Goal: Entertainment & Leisure: Browse casually

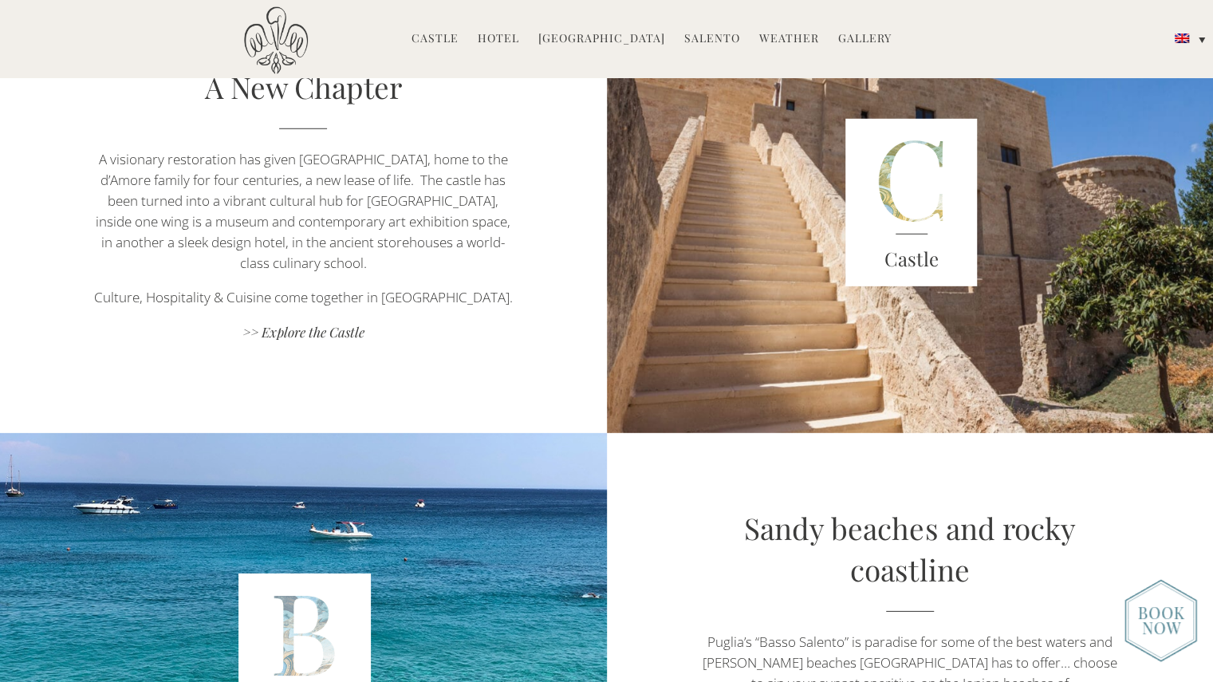
scroll to position [2672, 0]
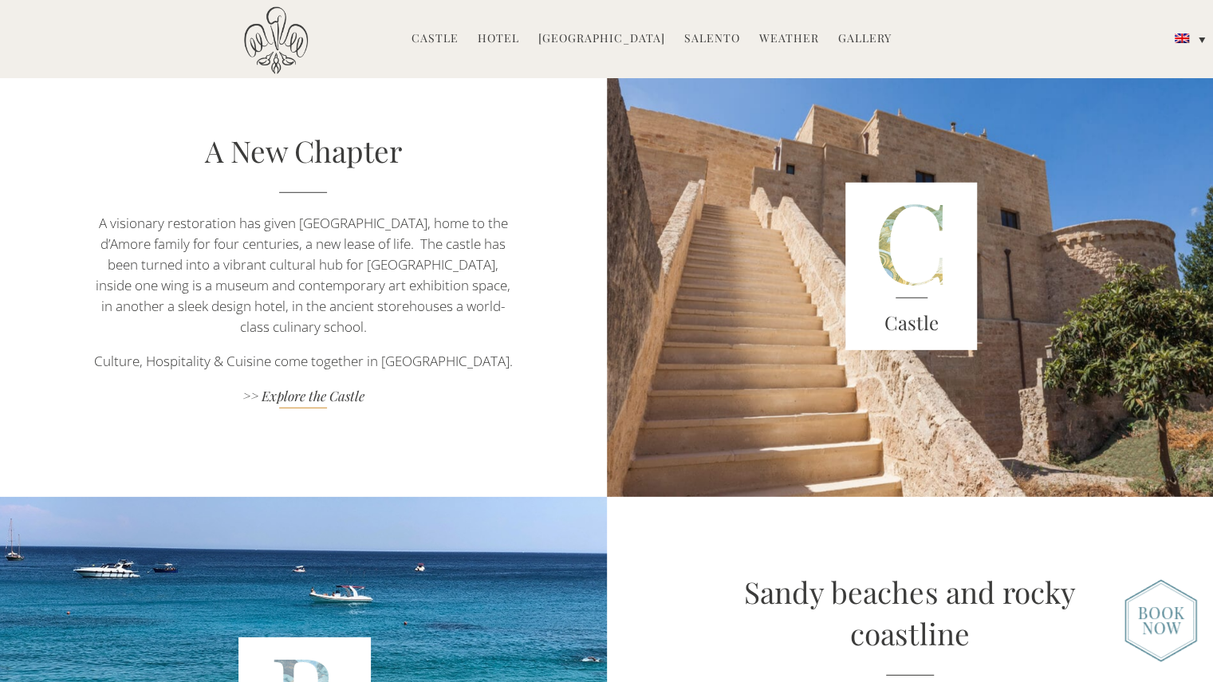
click at [308, 387] on link ">> Explore the Castle" at bounding box center [303, 398] width 424 height 22
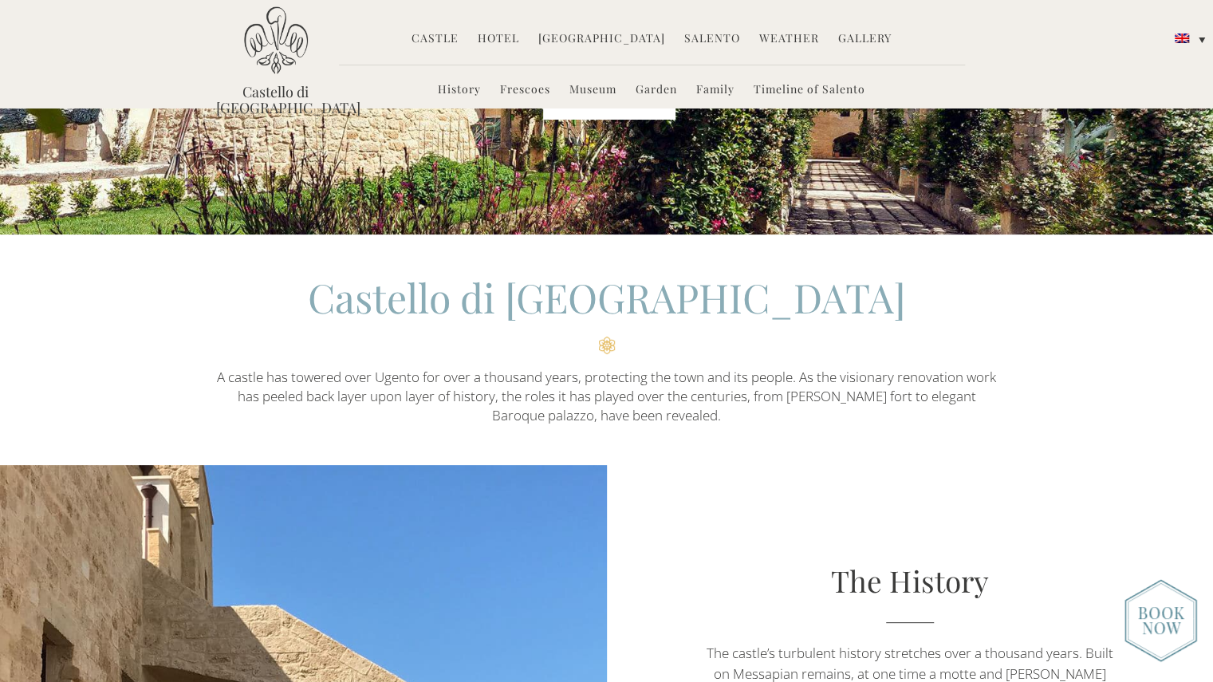
scroll to position [252, 0]
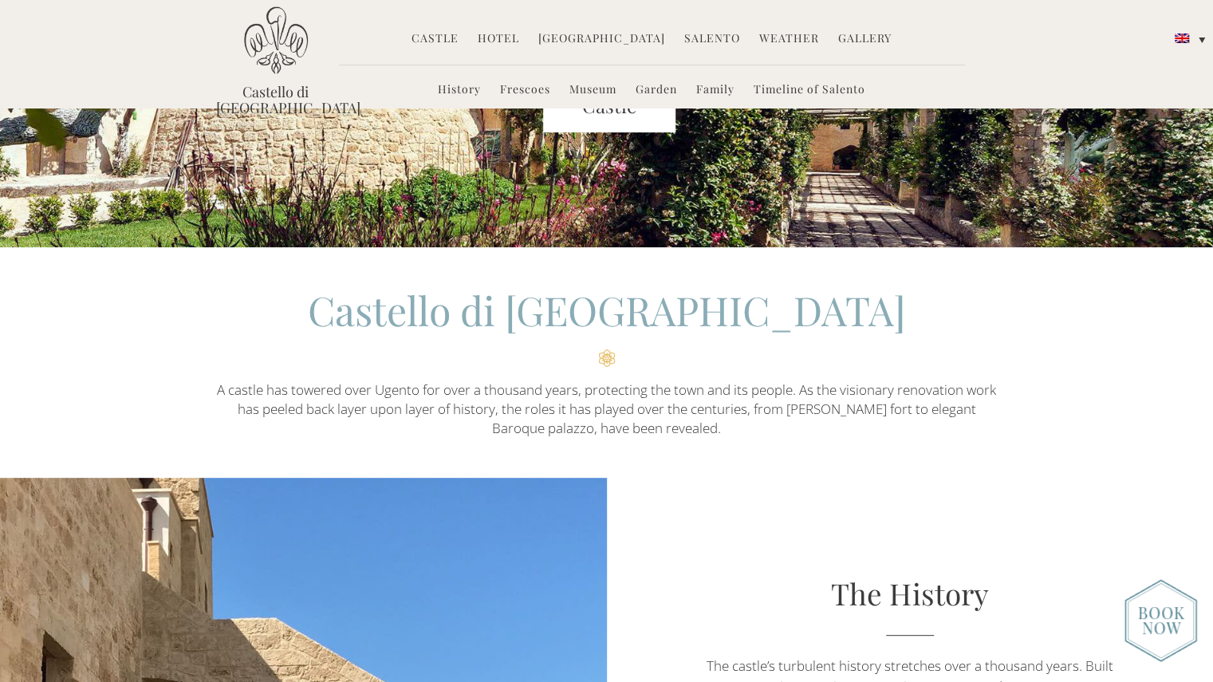
click at [453, 92] on link "History" at bounding box center [459, 90] width 43 height 18
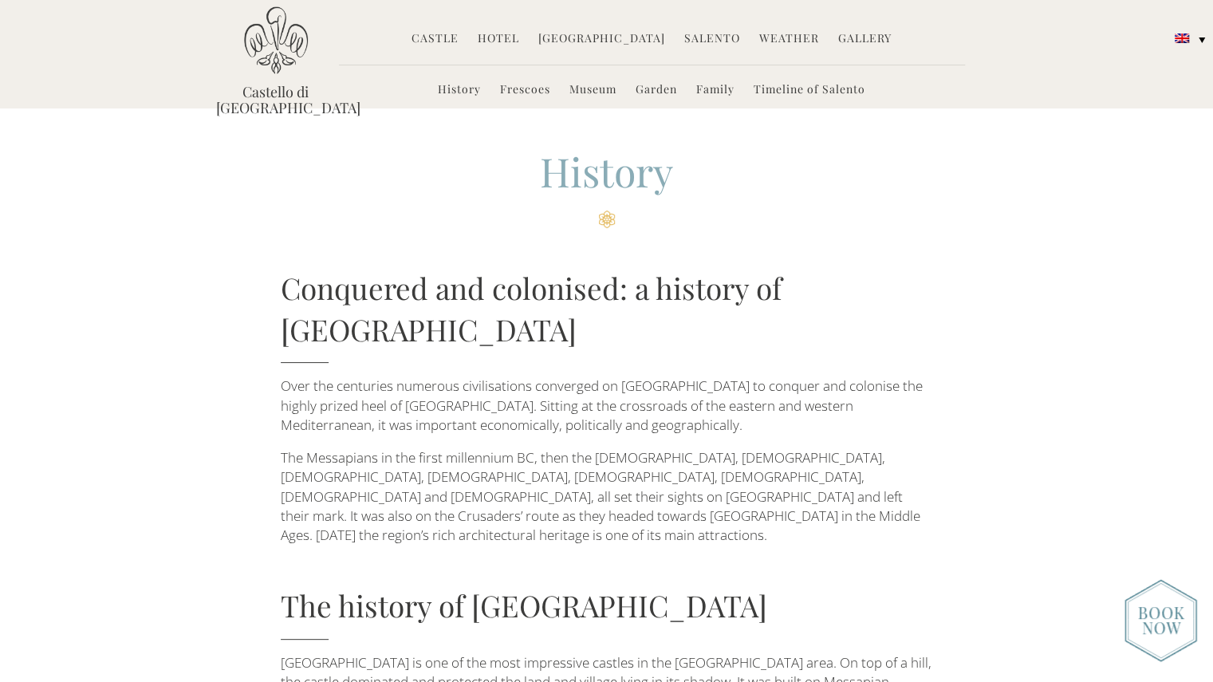
click at [853, 37] on link "Gallery" at bounding box center [864, 39] width 53 height 18
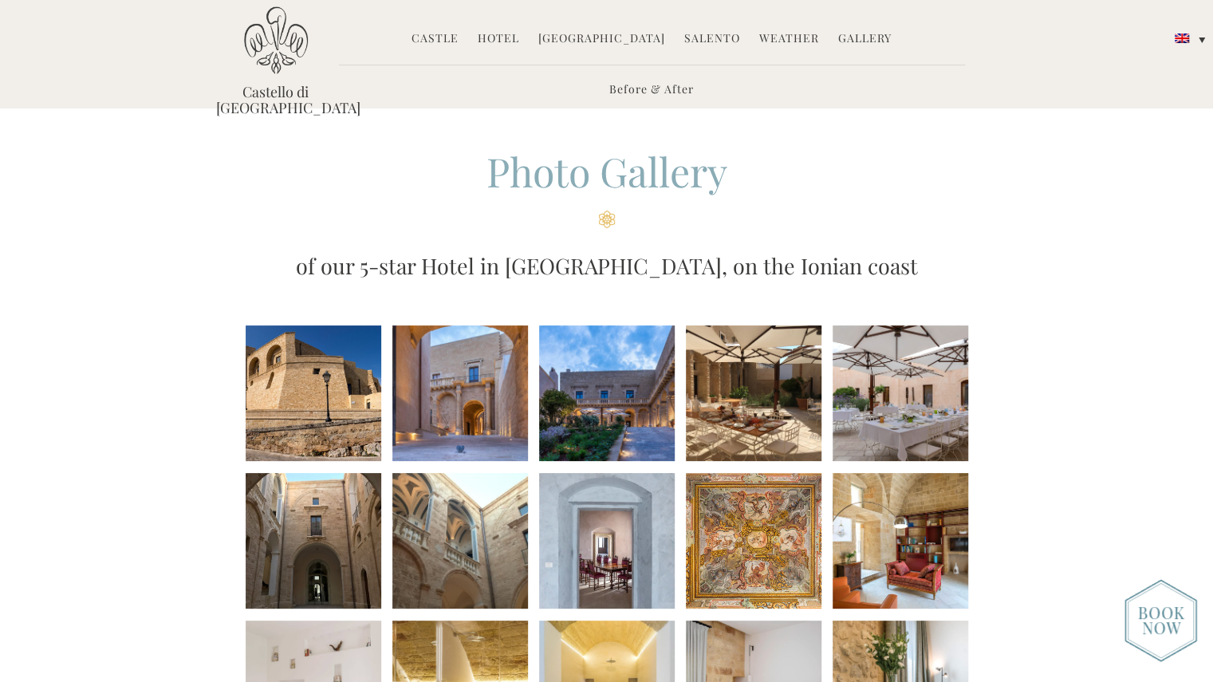
click at [340, 406] on li at bounding box center [314, 393] width 136 height 136
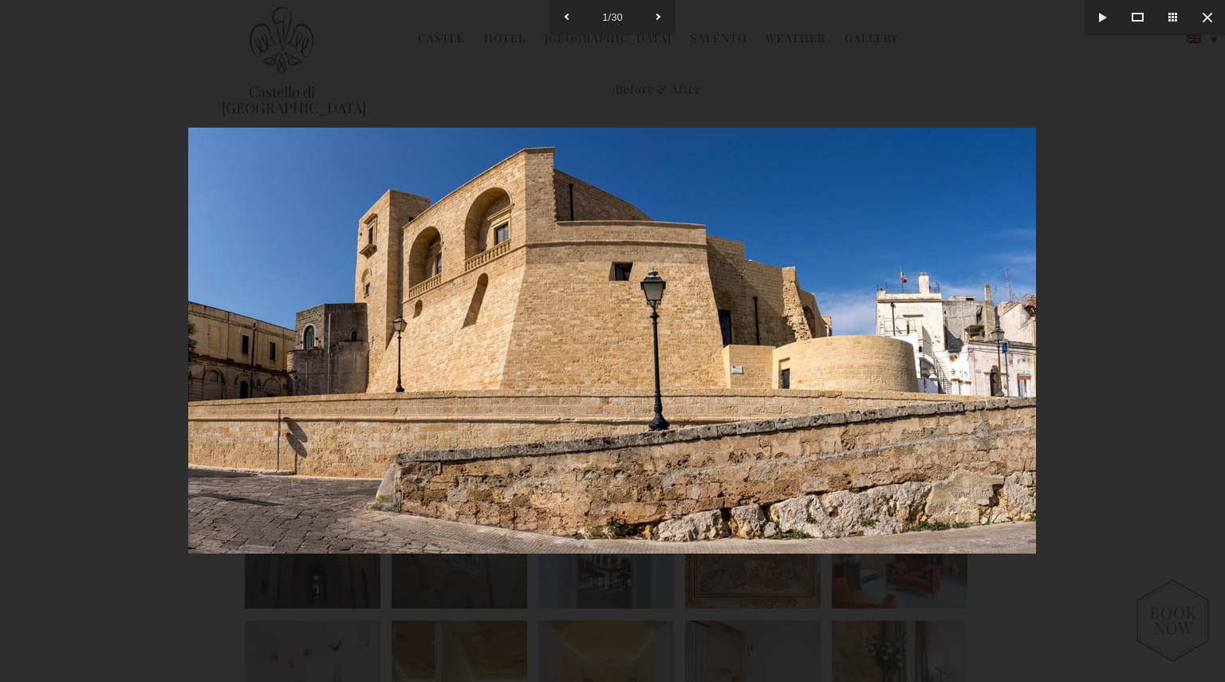
click at [1092, 399] on div at bounding box center [612, 341] width 1225 height 682
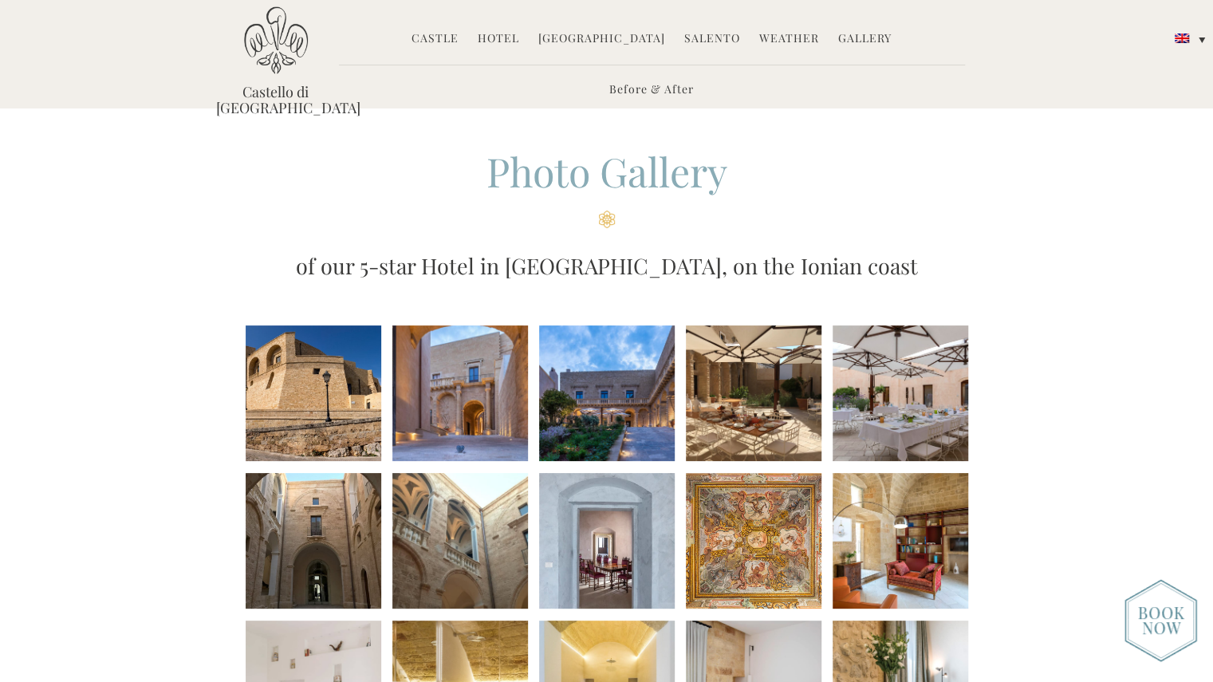
click at [482, 407] on li at bounding box center [460, 393] width 136 height 136
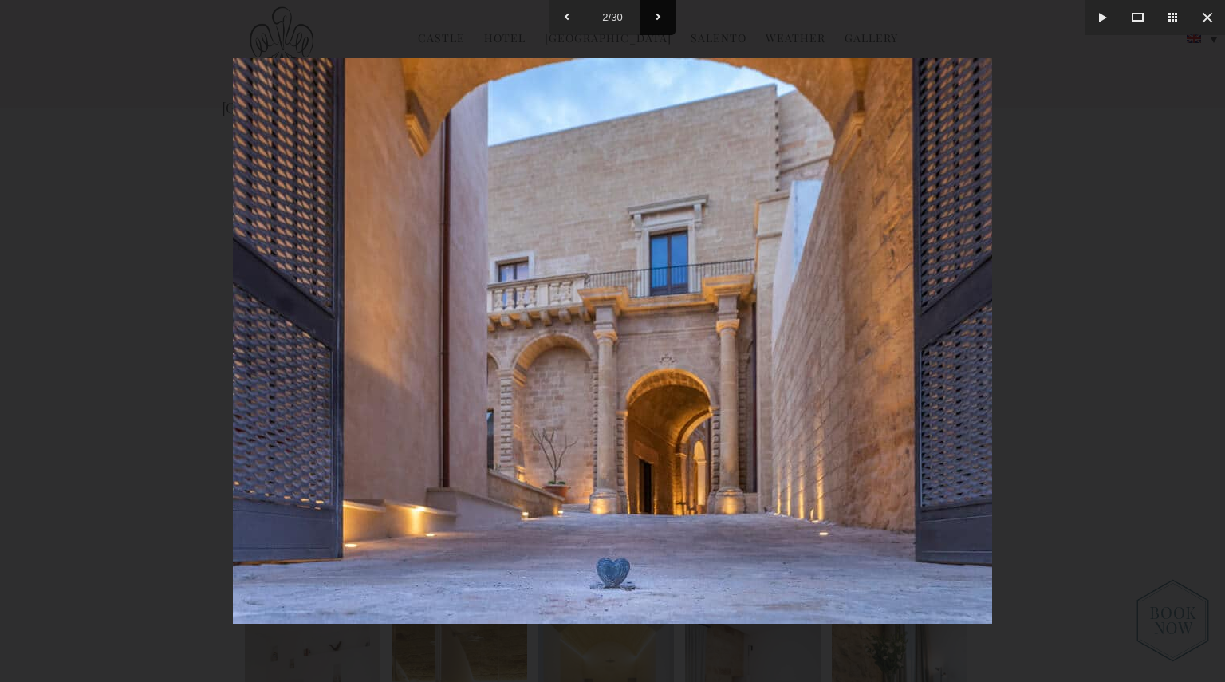
click at [649, 10] on button at bounding box center [657, 17] width 35 height 35
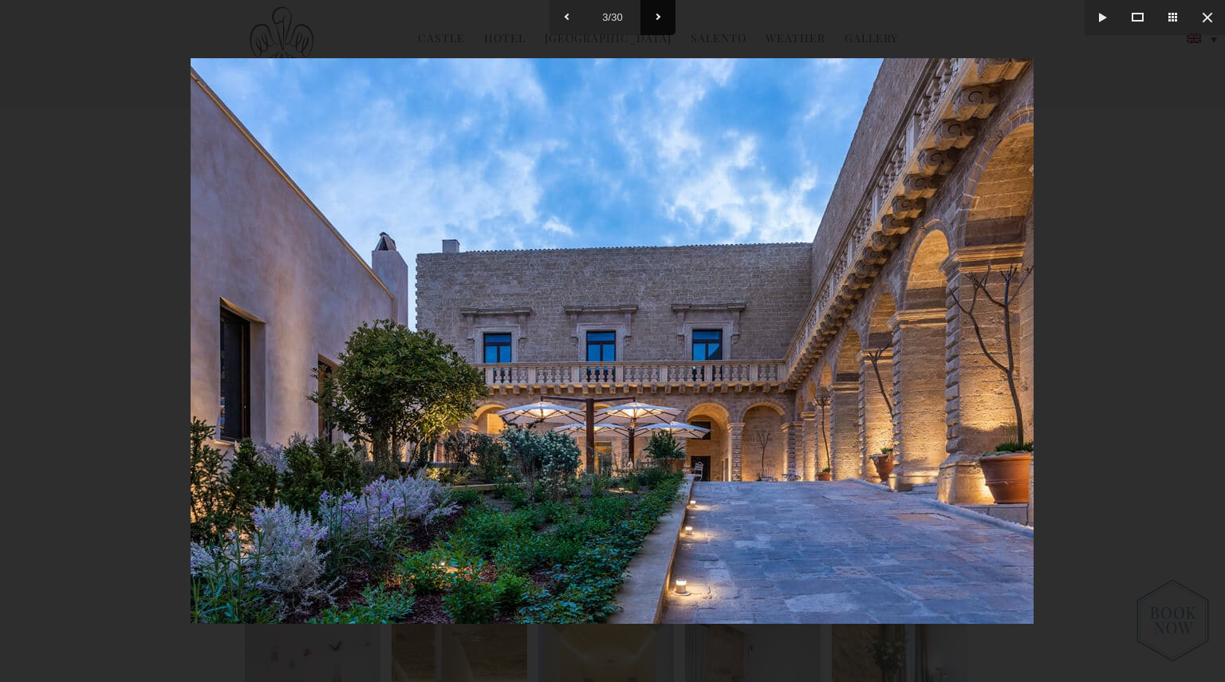
click at [649, 10] on button at bounding box center [657, 17] width 35 height 35
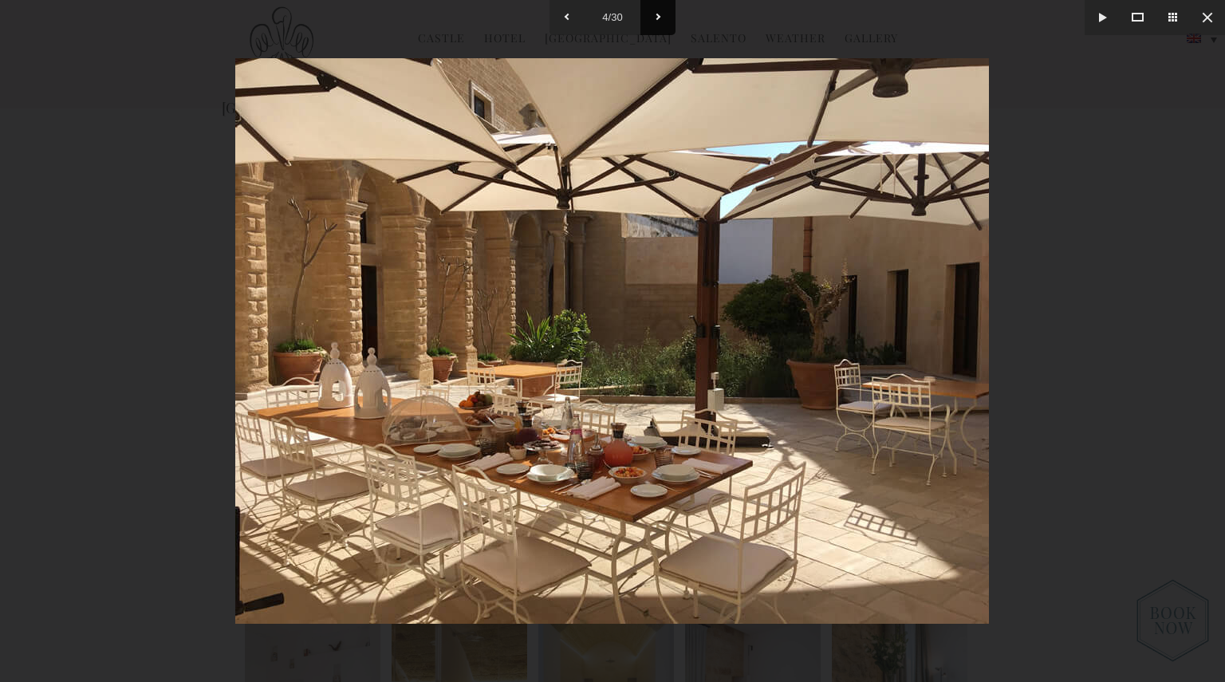
click at [649, 10] on button at bounding box center [657, 17] width 35 height 35
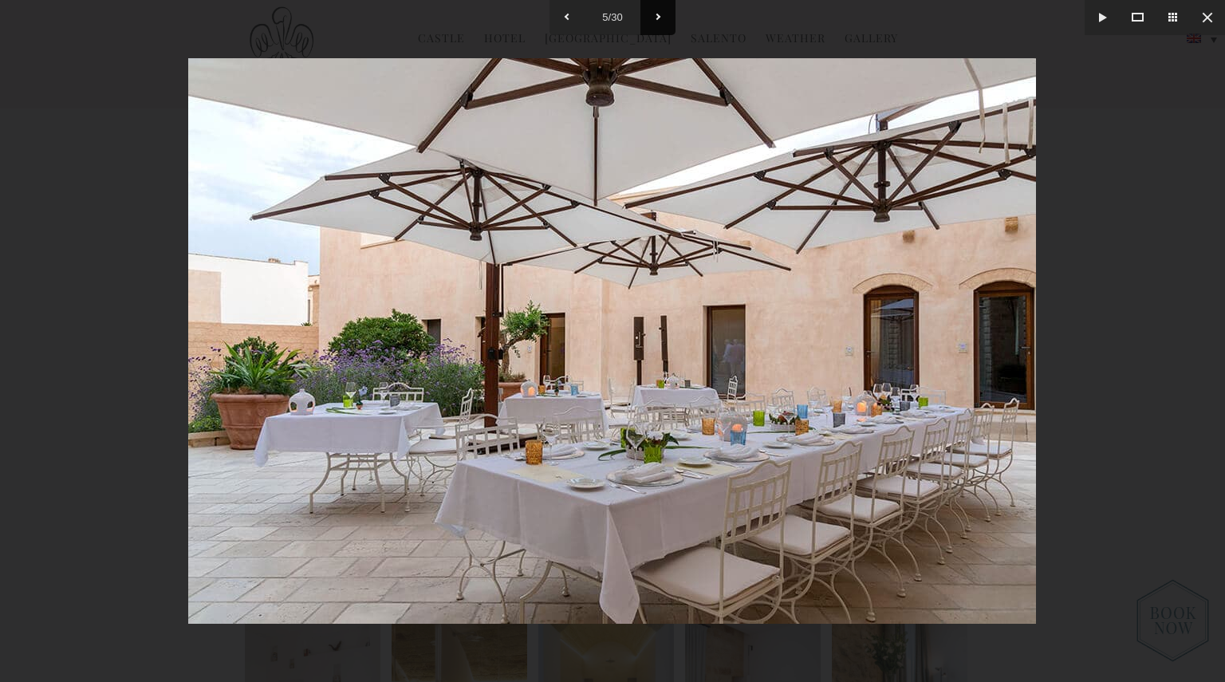
click at [649, 10] on button at bounding box center [657, 17] width 35 height 35
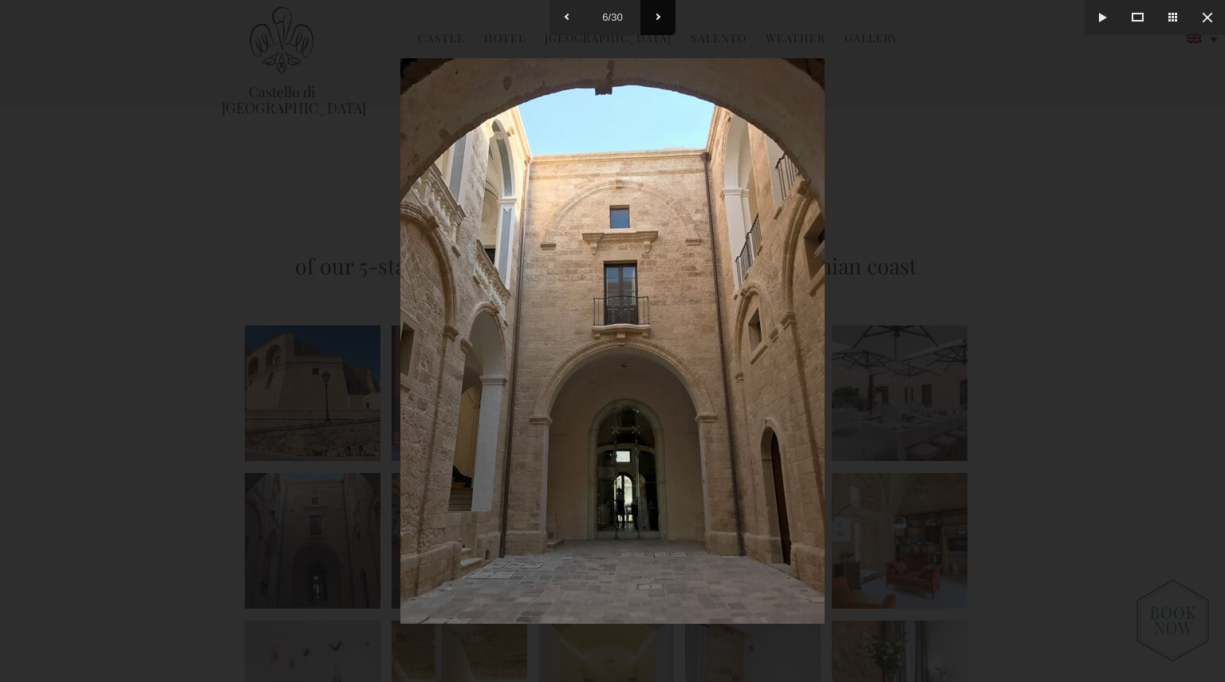
click at [649, 10] on button at bounding box center [657, 17] width 35 height 35
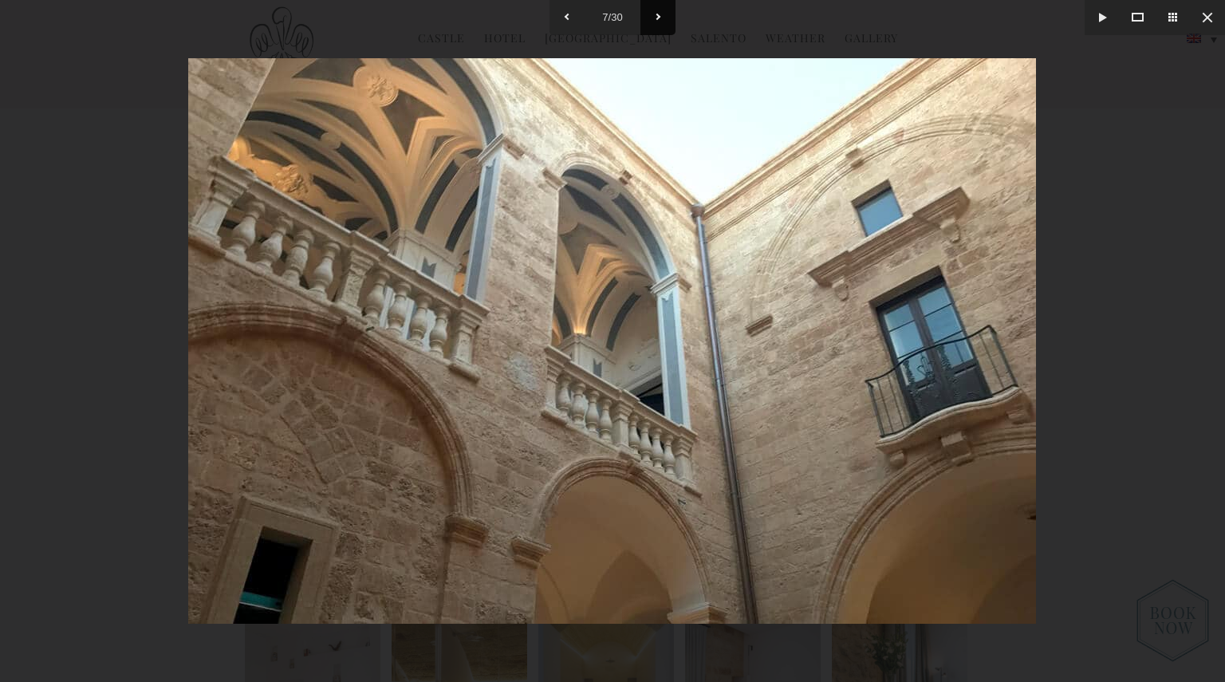
click at [649, 10] on button at bounding box center [657, 17] width 35 height 35
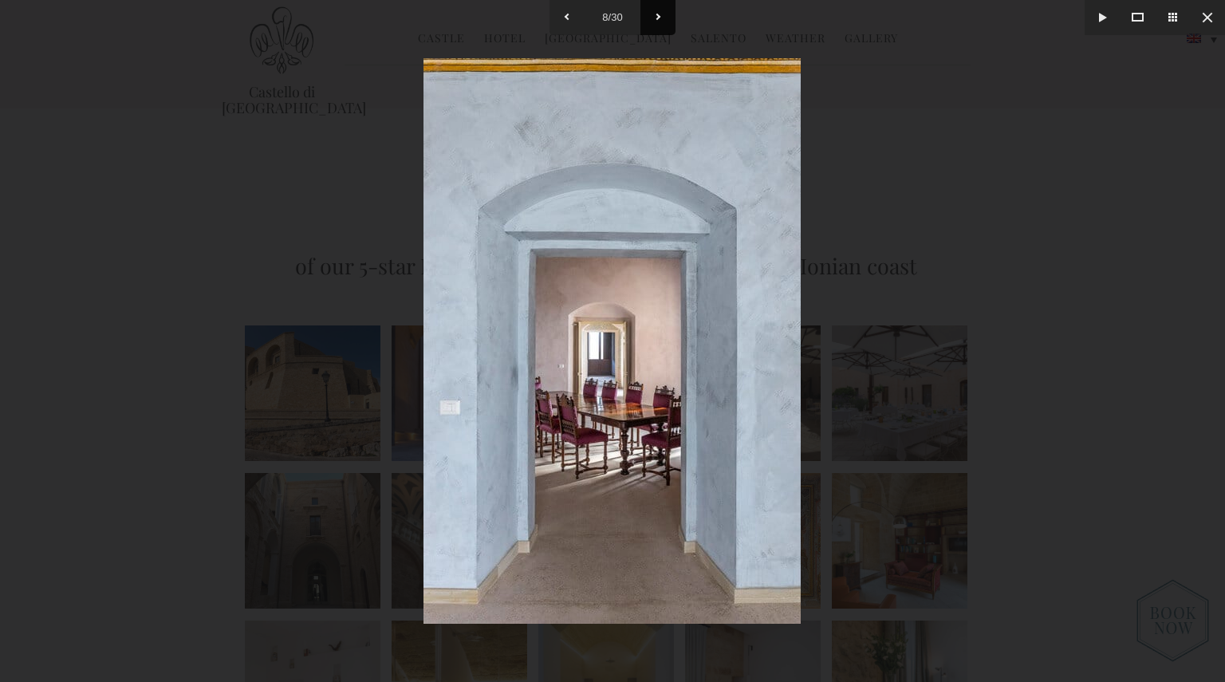
click at [649, 10] on button at bounding box center [657, 17] width 35 height 35
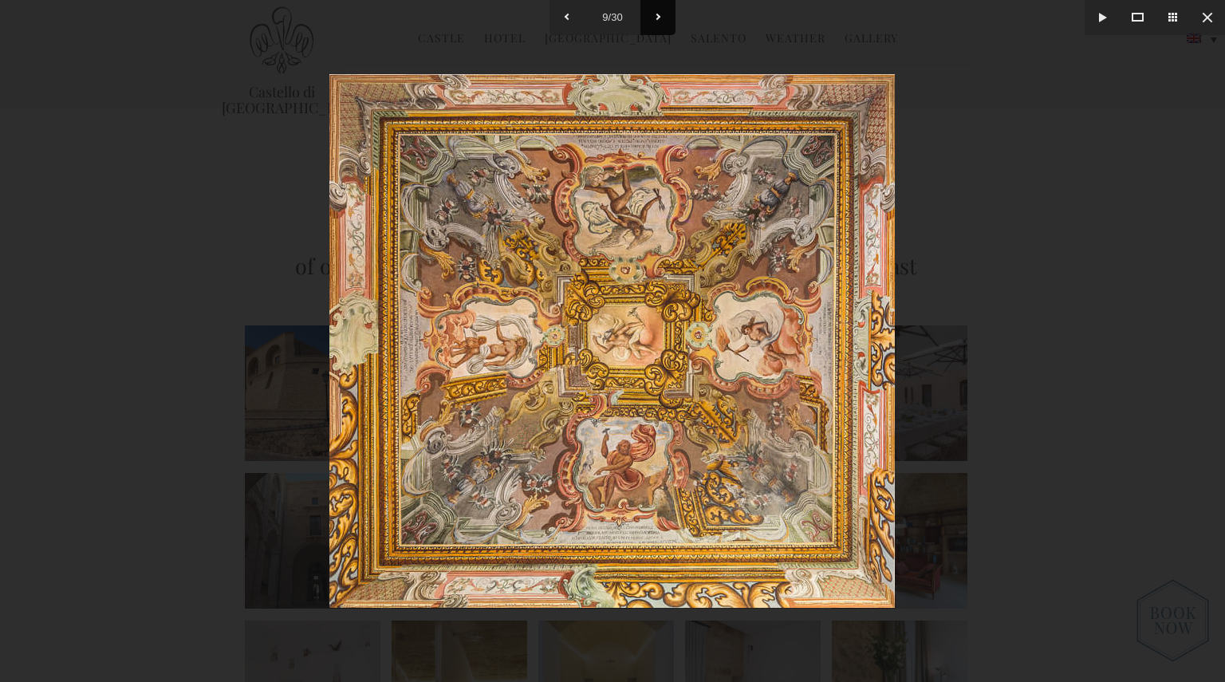
click at [649, 10] on button at bounding box center [657, 17] width 35 height 35
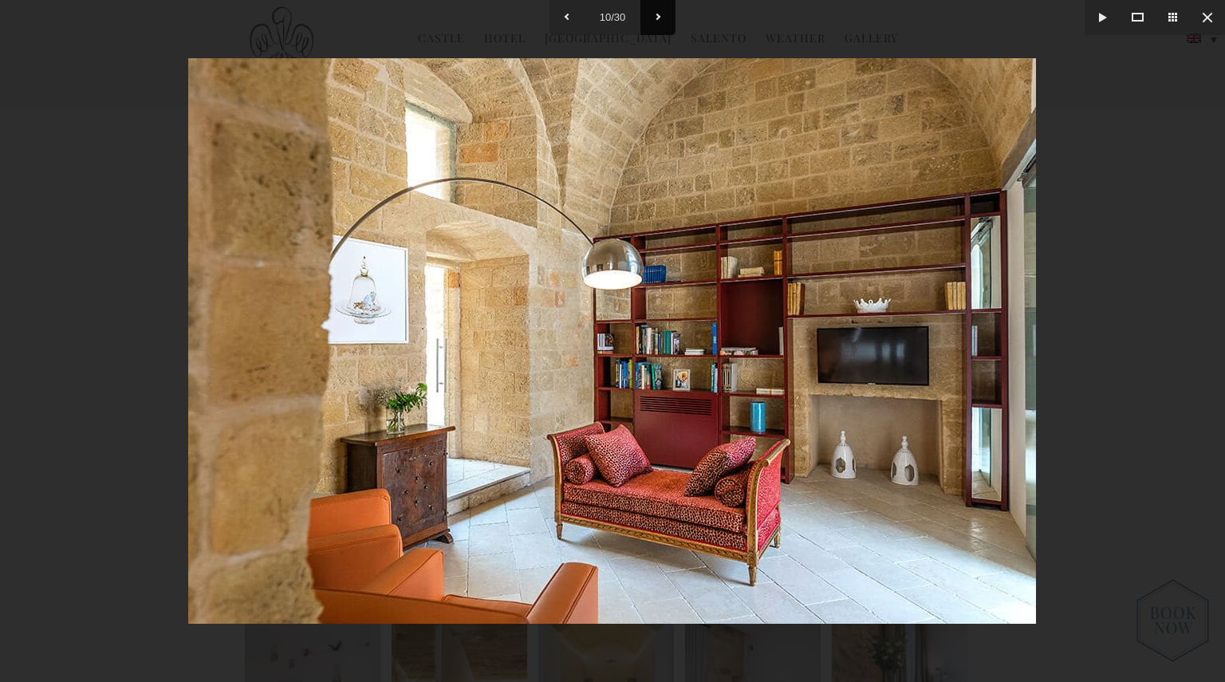
click at [649, 10] on button at bounding box center [657, 17] width 35 height 35
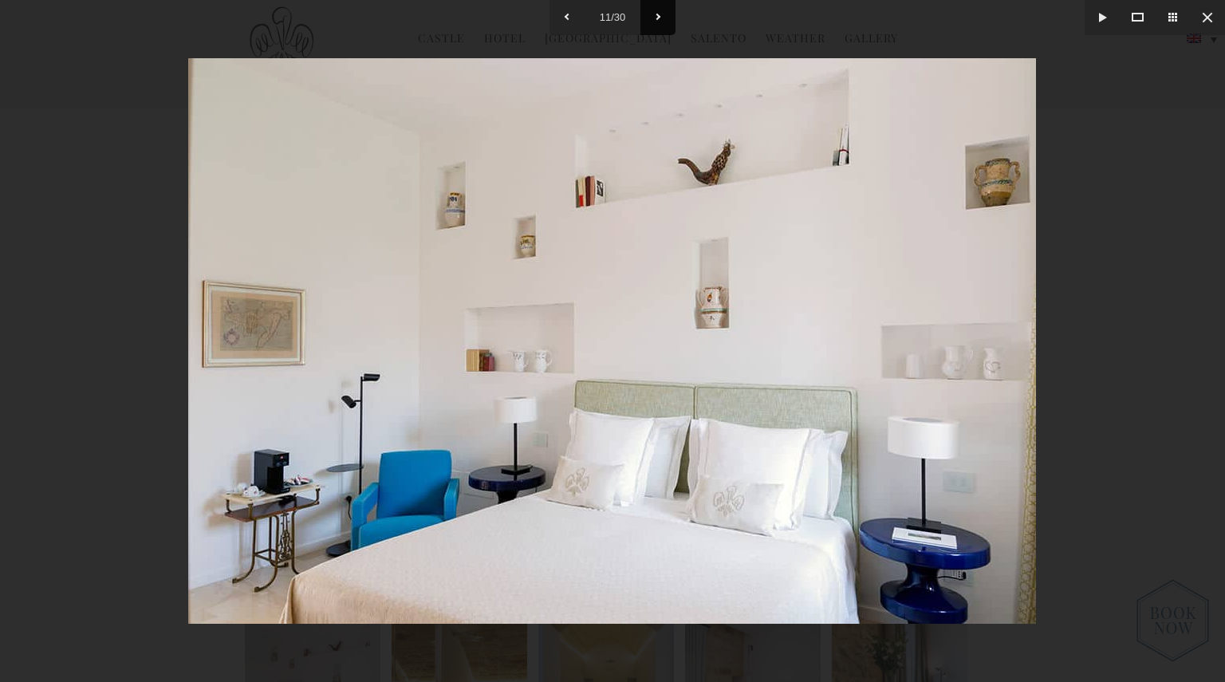
click at [649, 10] on button at bounding box center [657, 17] width 35 height 35
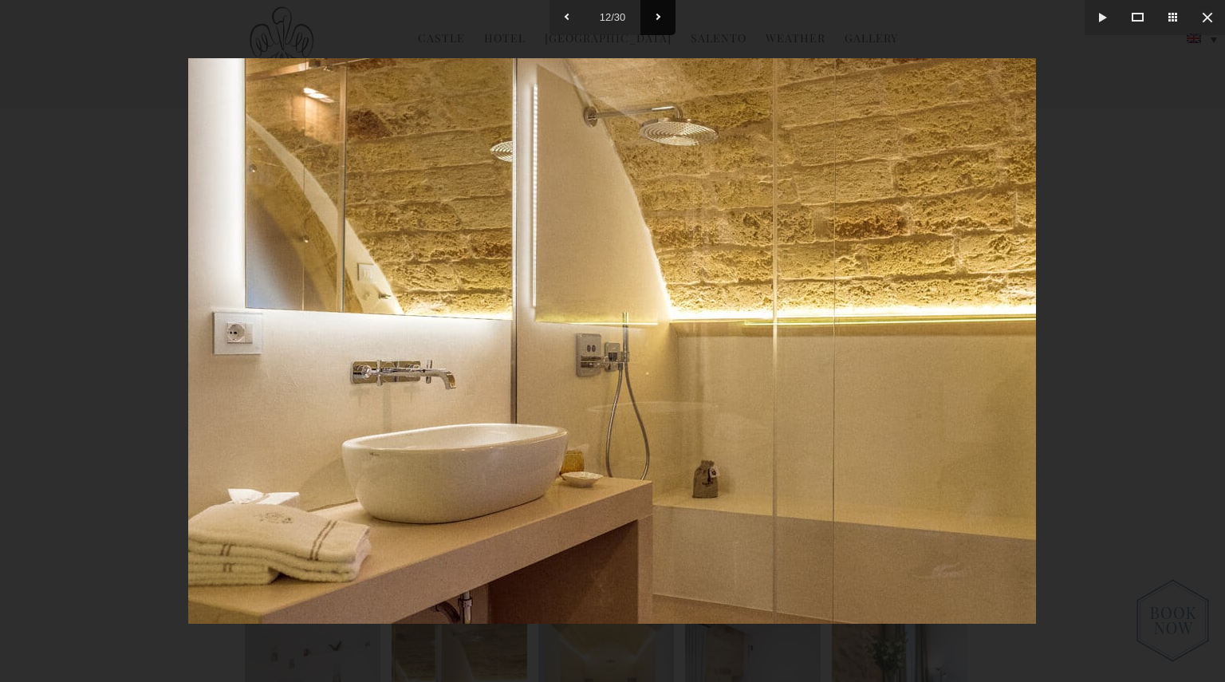
click at [649, 10] on button at bounding box center [657, 17] width 35 height 35
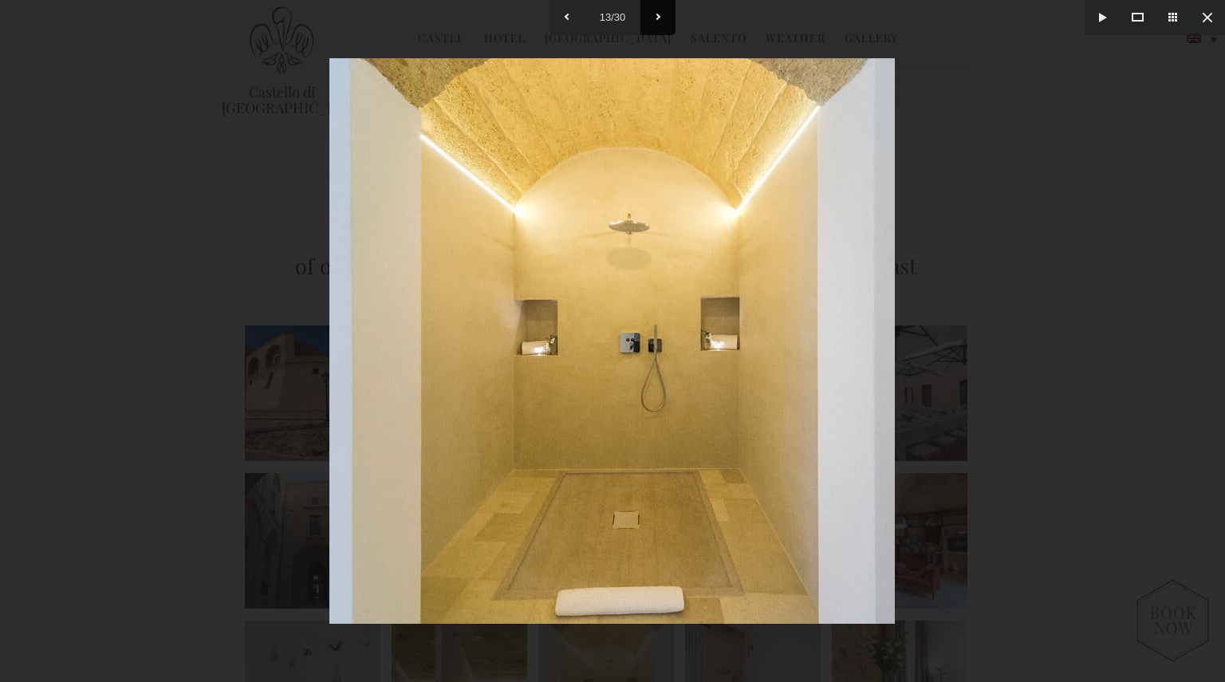
click at [649, 10] on button at bounding box center [657, 17] width 35 height 35
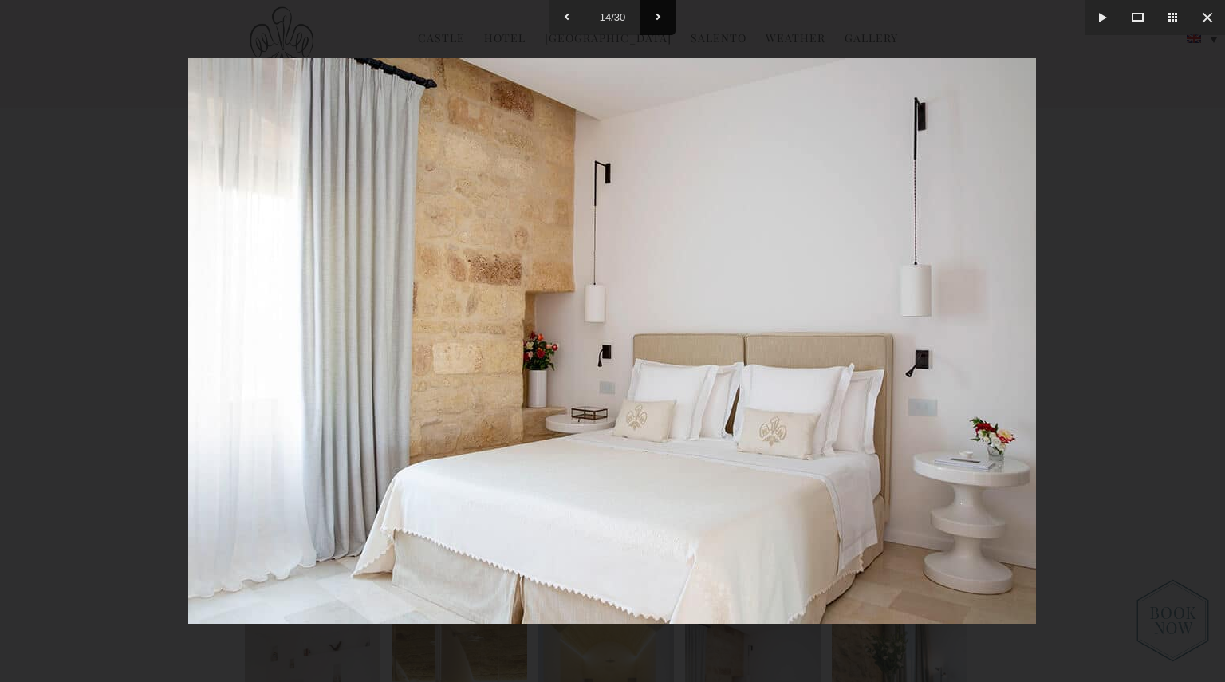
click at [649, 10] on button at bounding box center [657, 17] width 35 height 35
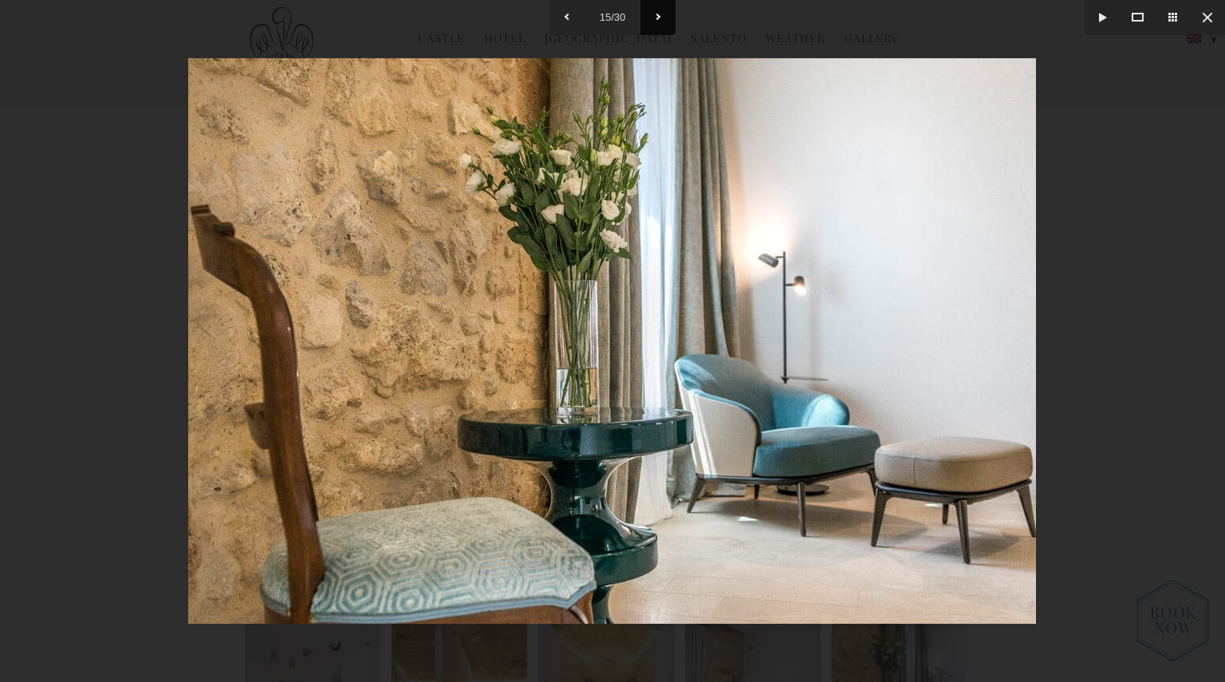
click at [660, 18] on button at bounding box center [657, 17] width 35 height 35
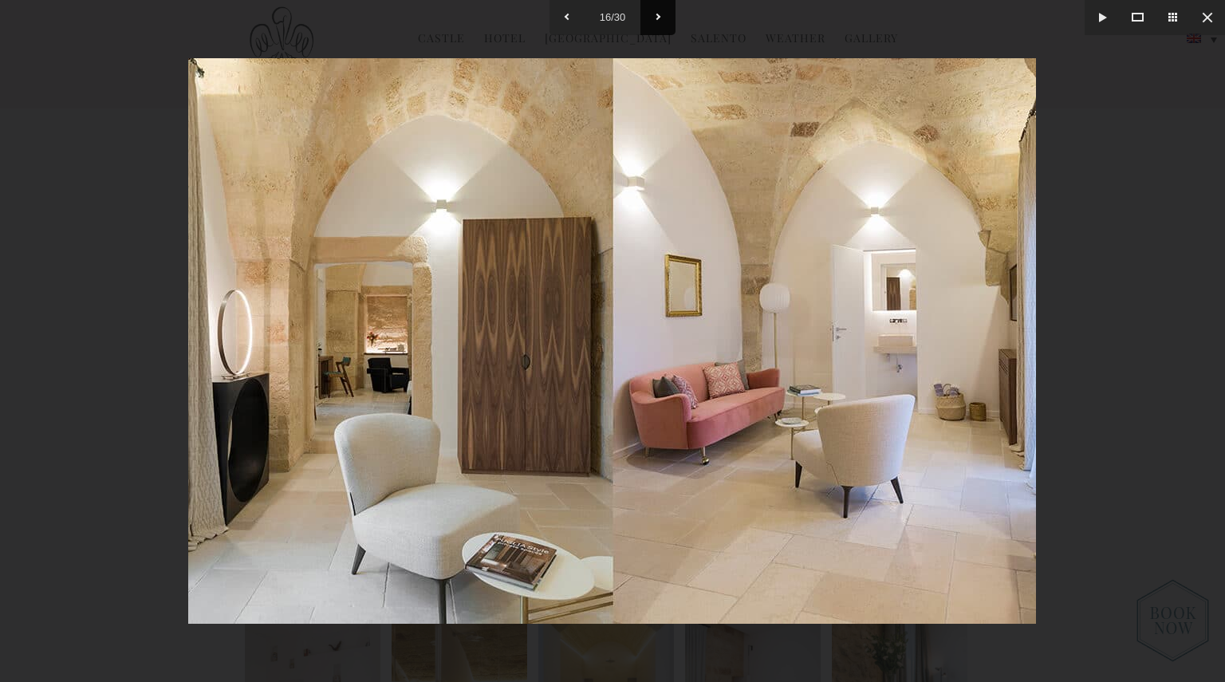
click at [660, 18] on button at bounding box center [657, 17] width 35 height 35
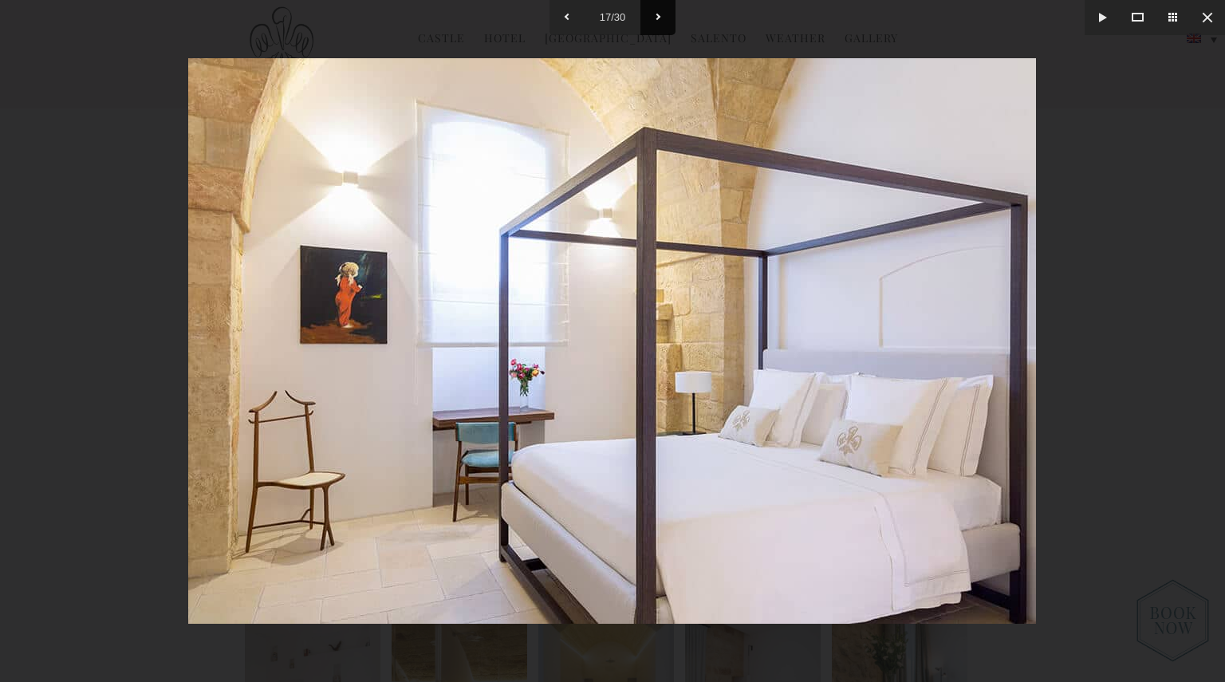
click at [660, 18] on button at bounding box center [657, 17] width 35 height 35
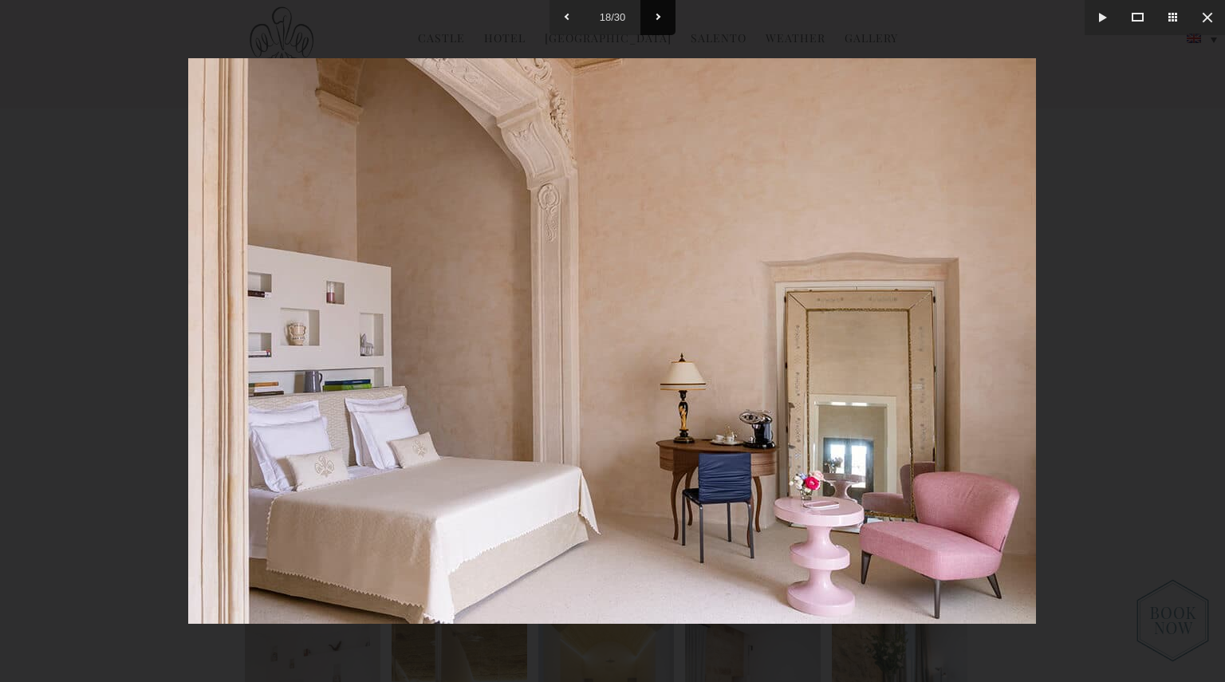
click at [660, 18] on button at bounding box center [657, 17] width 35 height 35
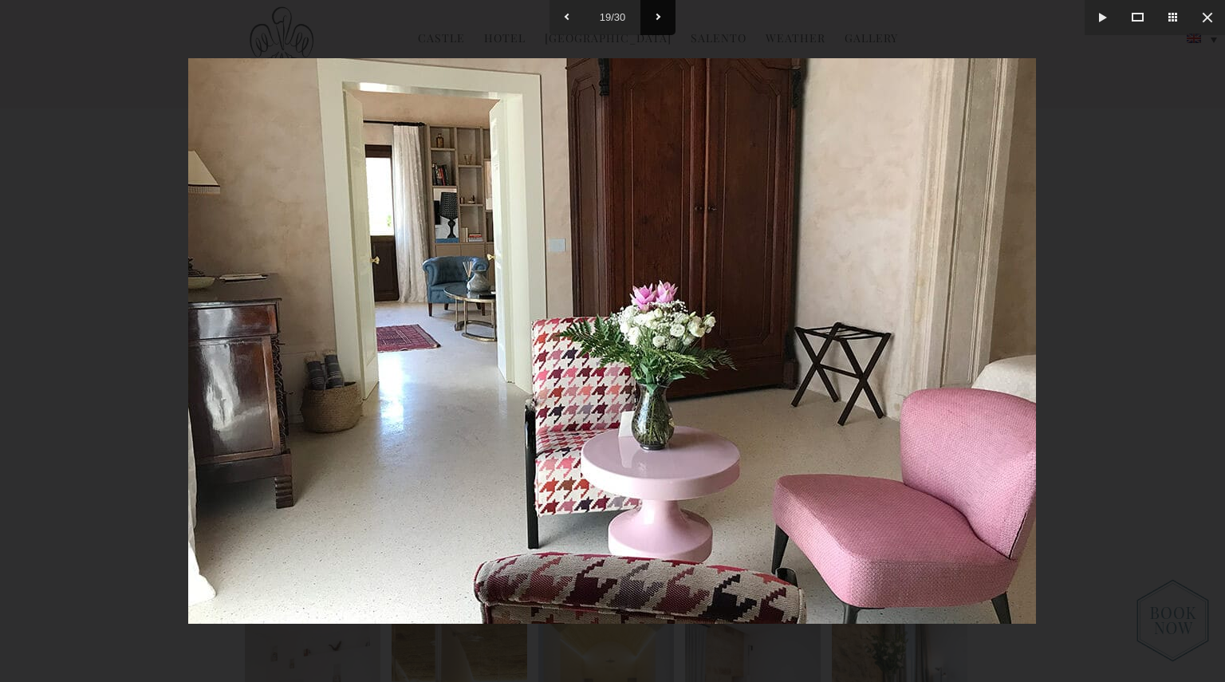
click at [660, 18] on button at bounding box center [657, 17] width 35 height 35
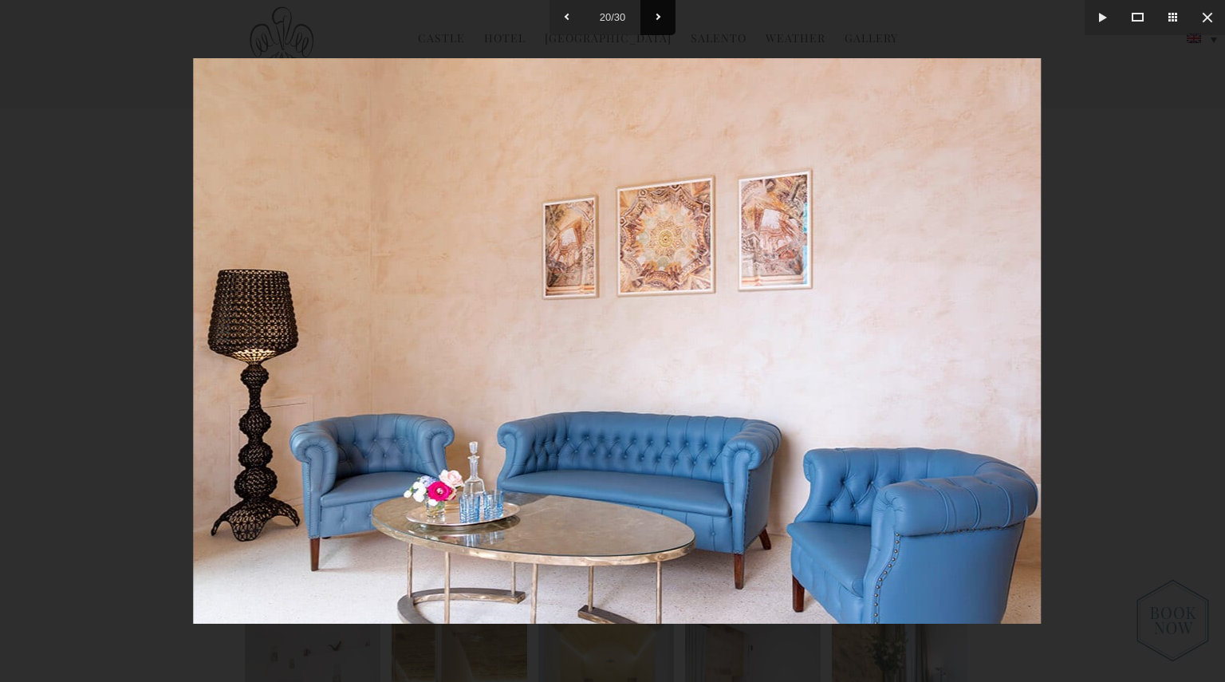
click at [660, 18] on button at bounding box center [657, 17] width 35 height 35
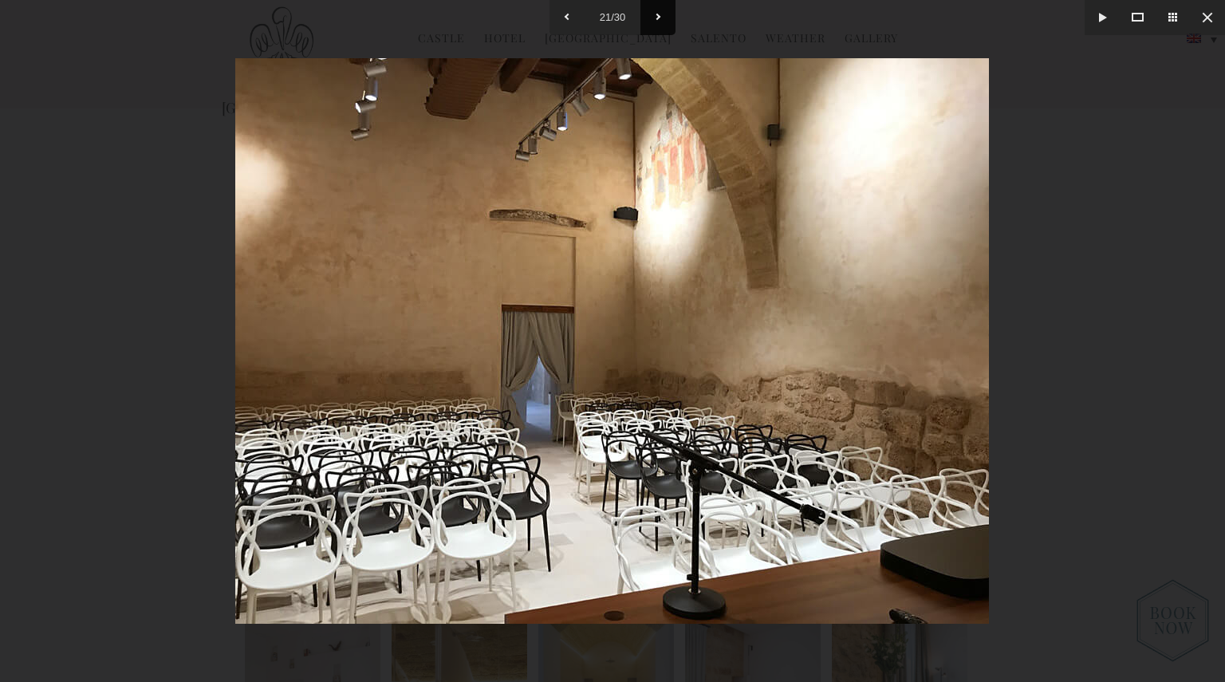
click at [660, 18] on button at bounding box center [657, 17] width 35 height 35
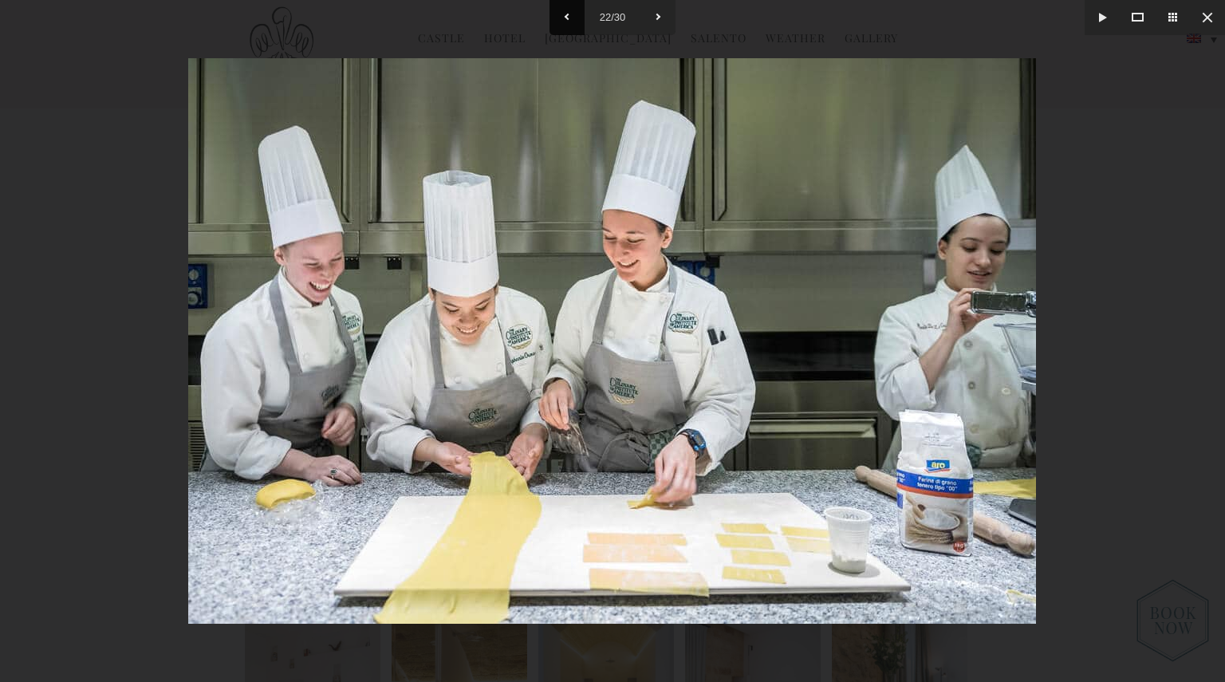
click at [579, 16] on button at bounding box center [566, 17] width 35 height 35
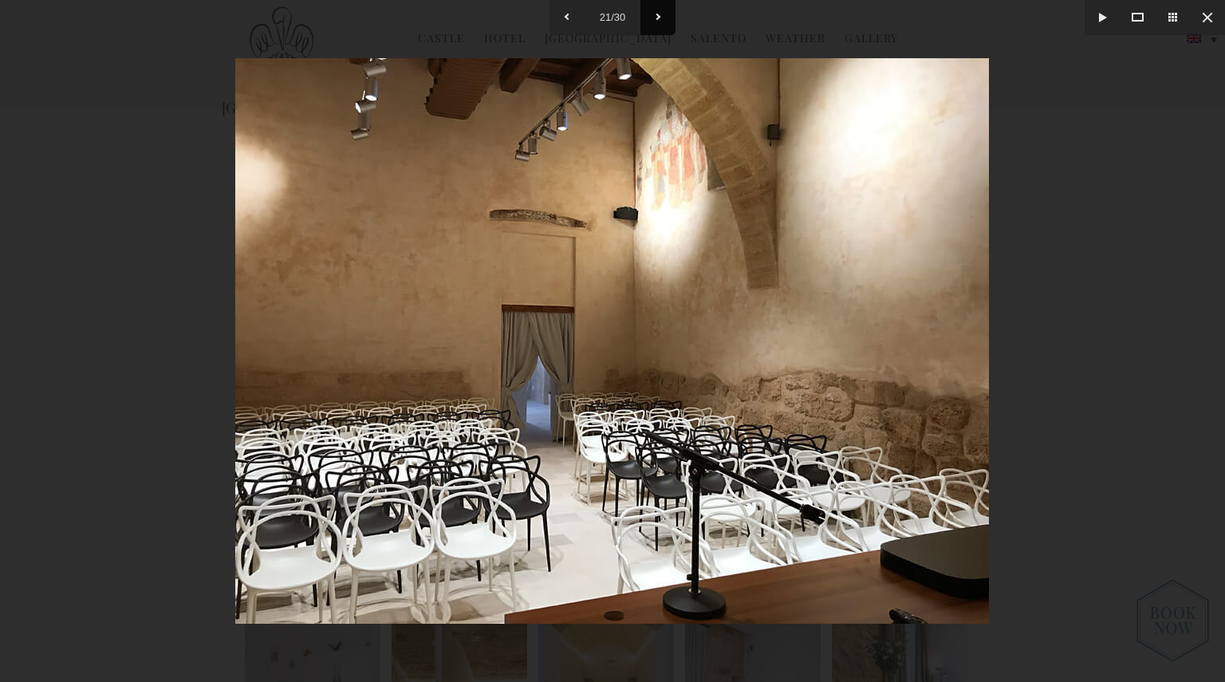
click at [659, 17] on button at bounding box center [657, 17] width 35 height 35
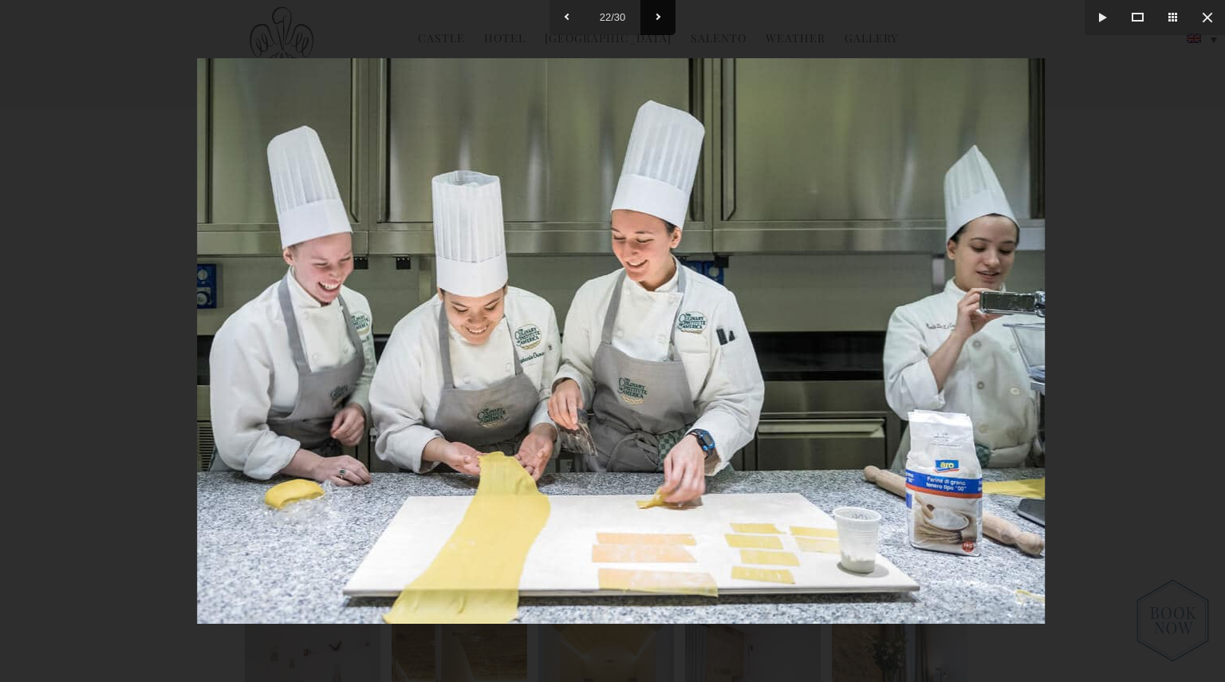
click at [659, 17] on button at bounding box center [657, 17] width 35 height 35
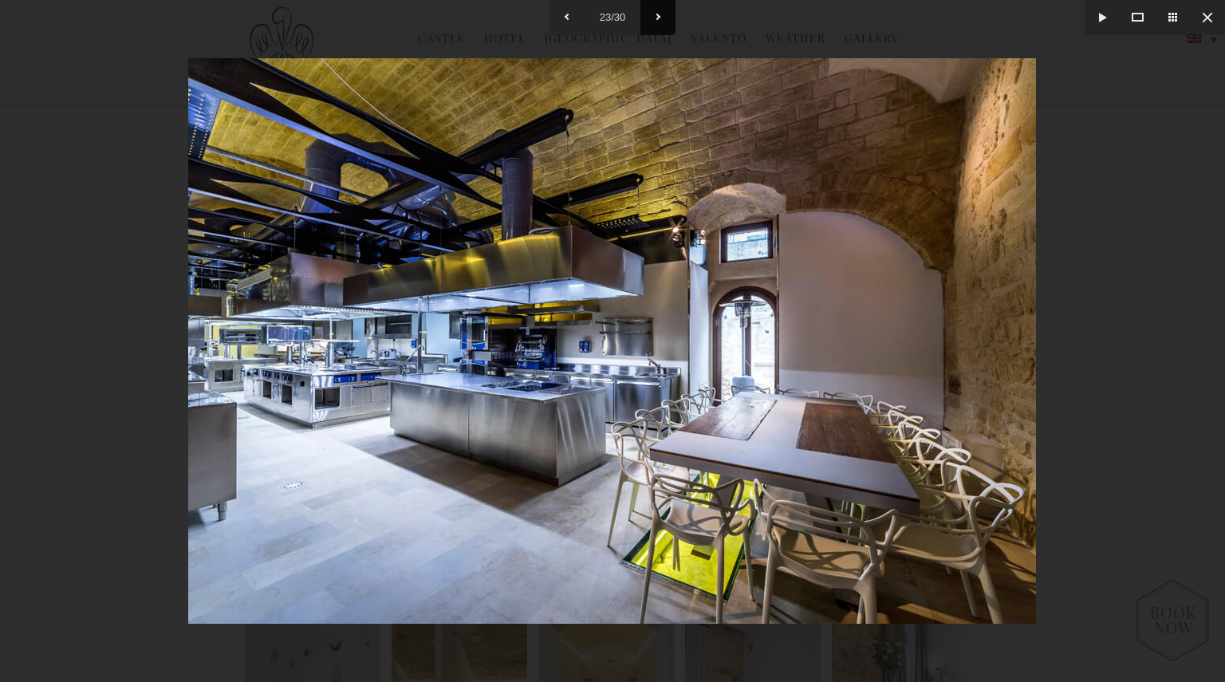
click at [659, 17] on button at bounding box center [657, 17] width 35 height 35
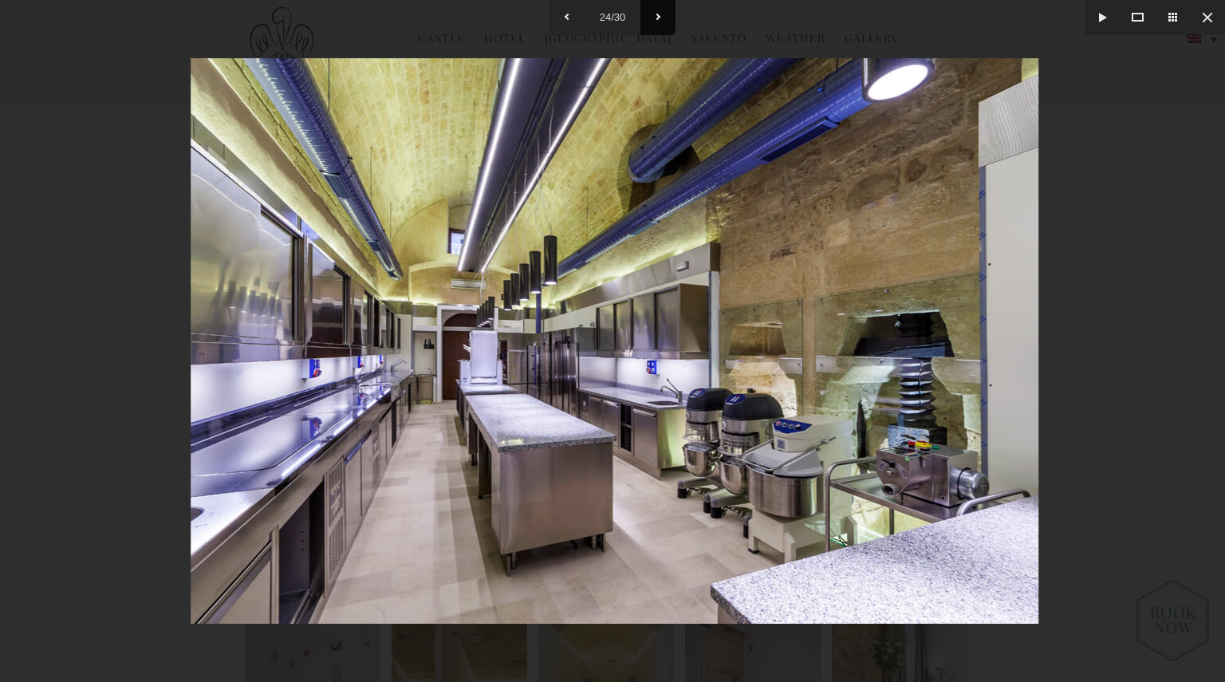
click at [659, 17] on button at bounding box center [657, 17] width 35 height 35
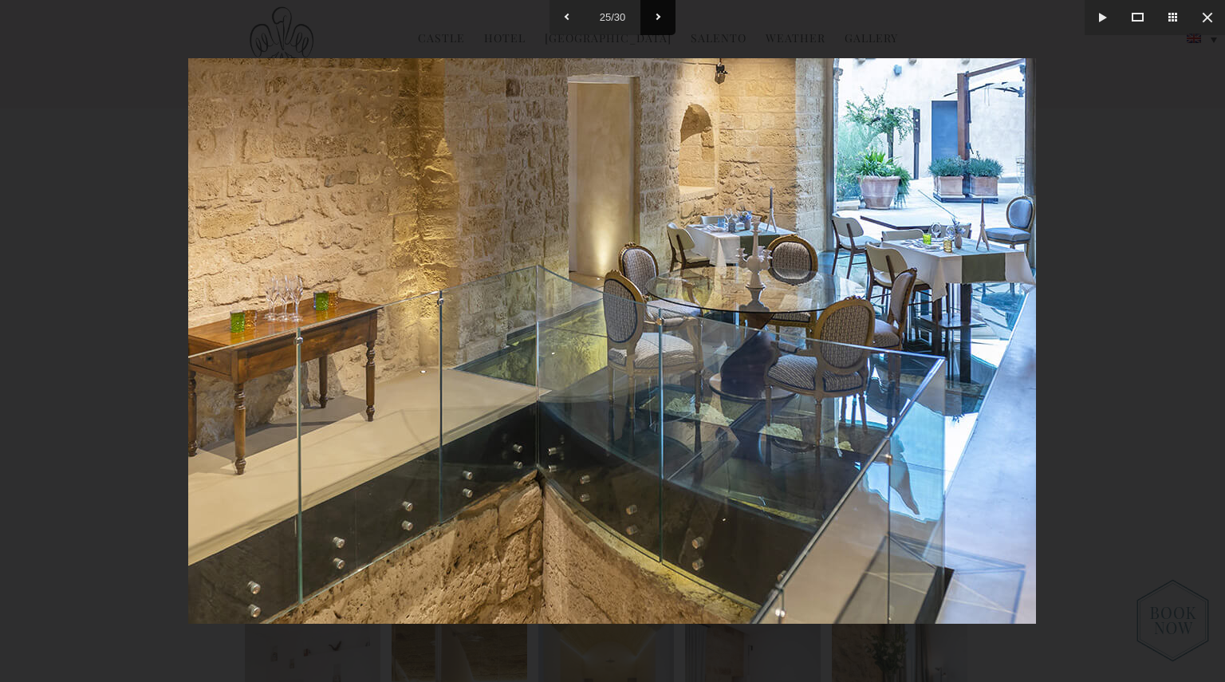
click at [659, 17] on button at bounding box center [657, 17] width 35 height 35
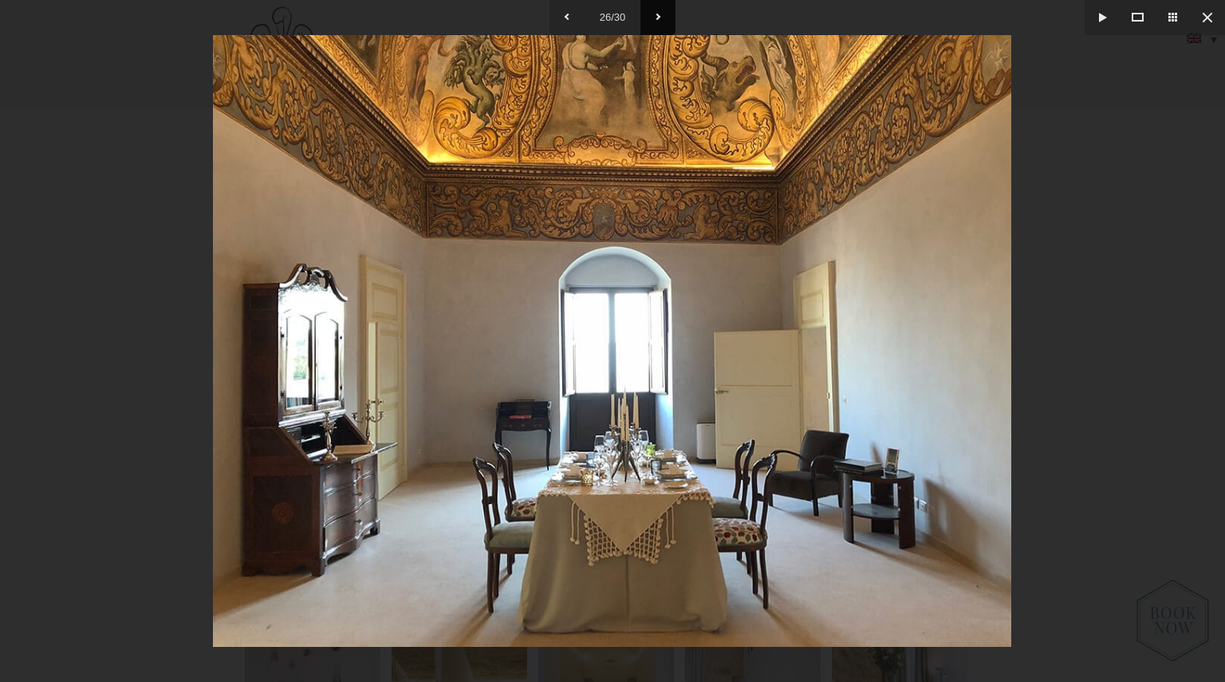
click at [659, 17] on button at bounding box center [657, 17] width 35 height 35
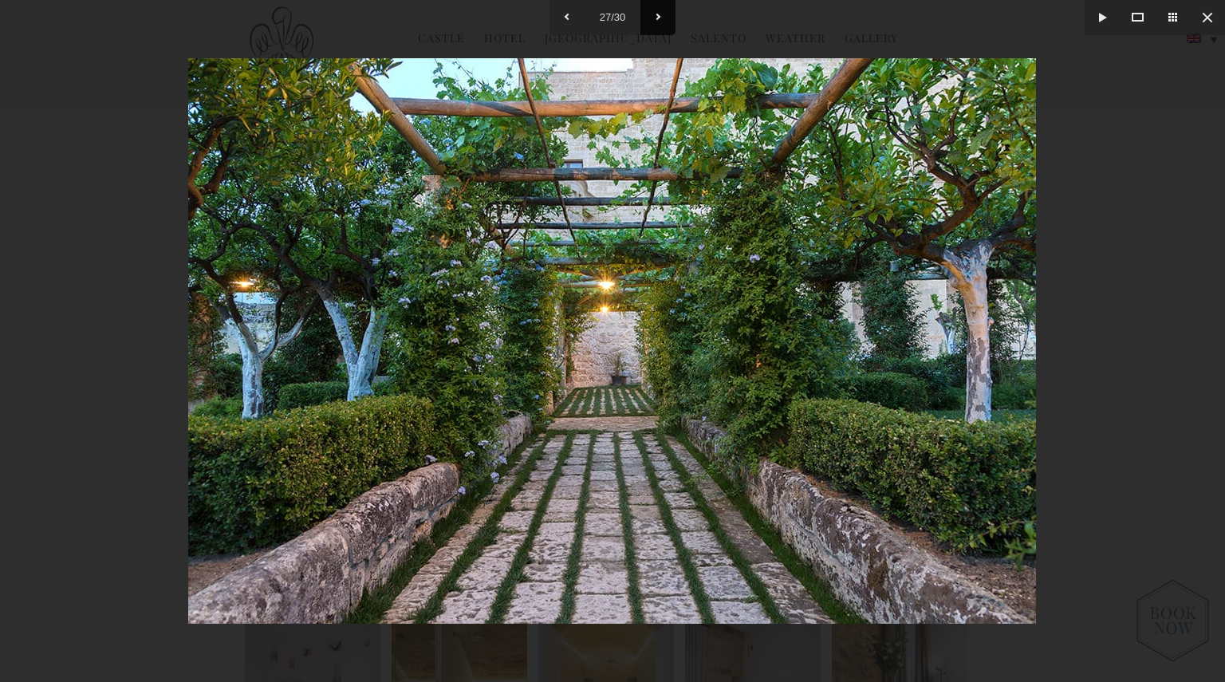
click at [651, 17] on button at bounding box center [657, 17] width 35 height 35
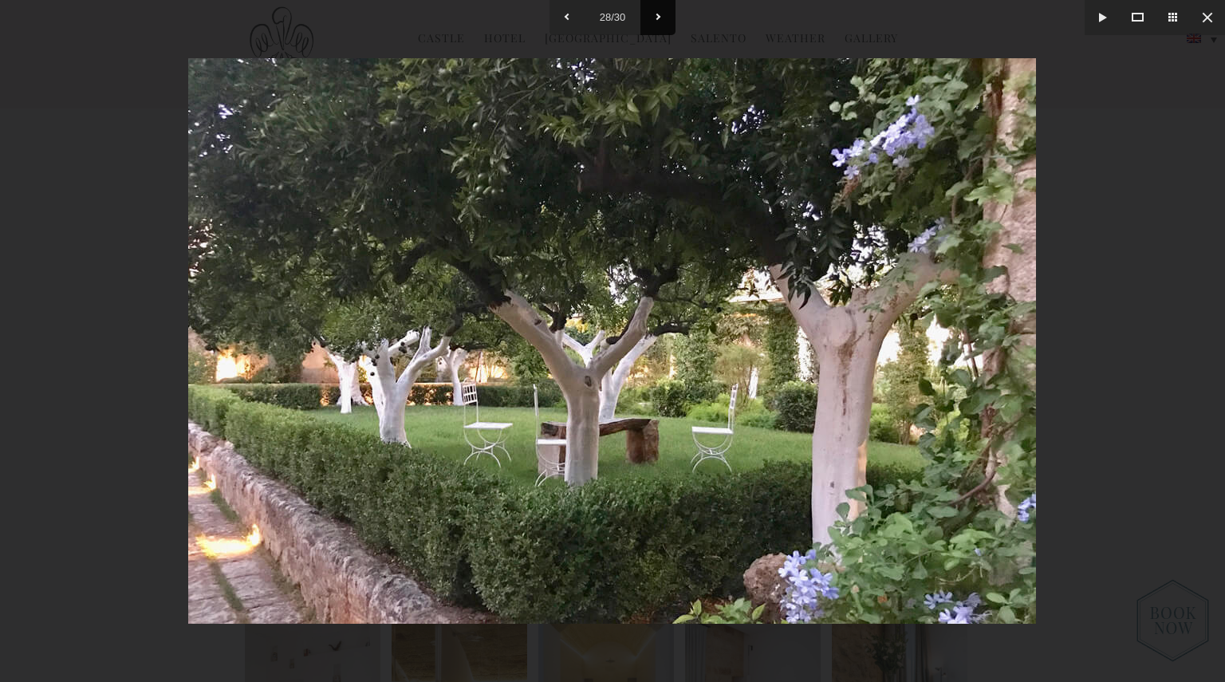
click at [651, 17] on button at bounding box center [657, 17] width 35 height 35
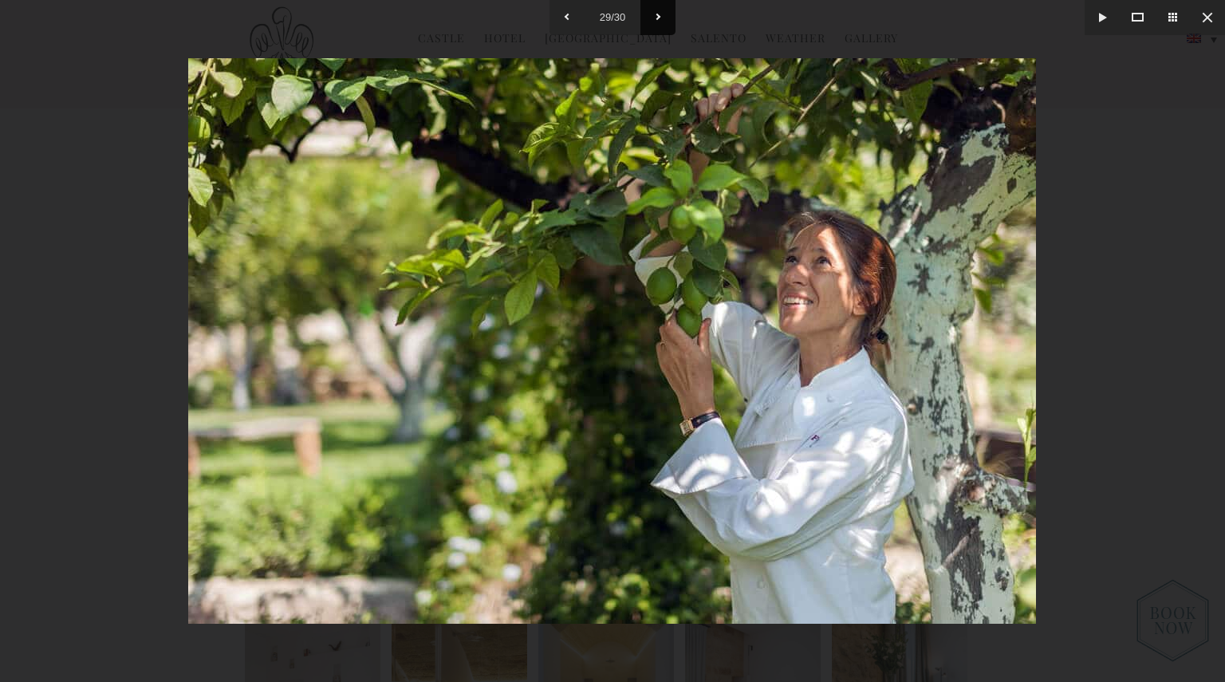
click at [651, 17] on button at bounding box center [657, 17] width 35 height 35
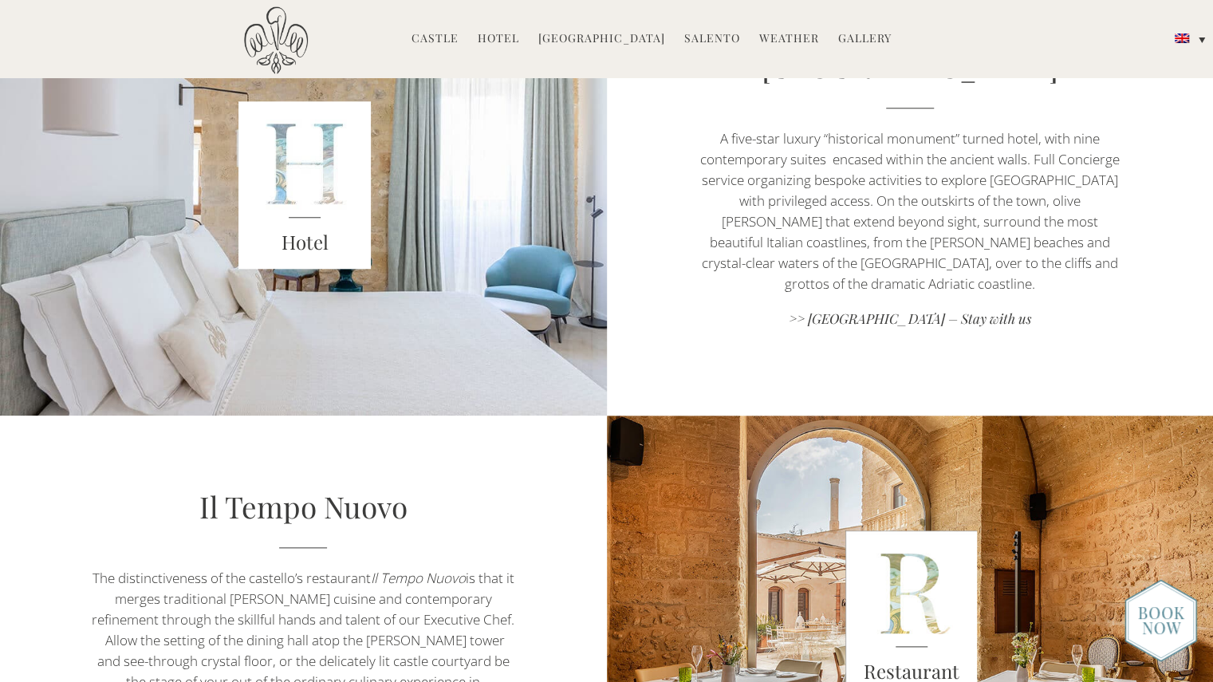
scroll to position [820, 0]
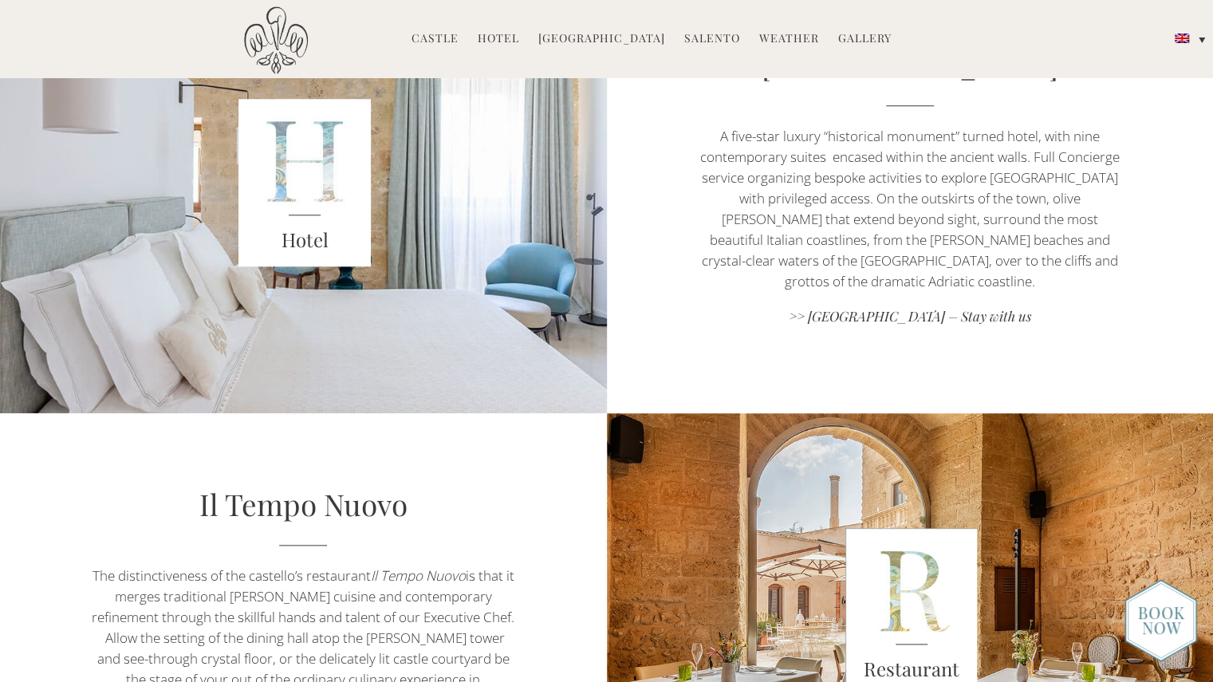
click at [325, 222] on div "Hotel" at bounding box center [304, 243] width 132 height 59
click at [948, 226] on p "A five-star luxury “historical monument” turned hotel, with nine contemporary s…" at bounding box center [910, 209] width 424 height 166
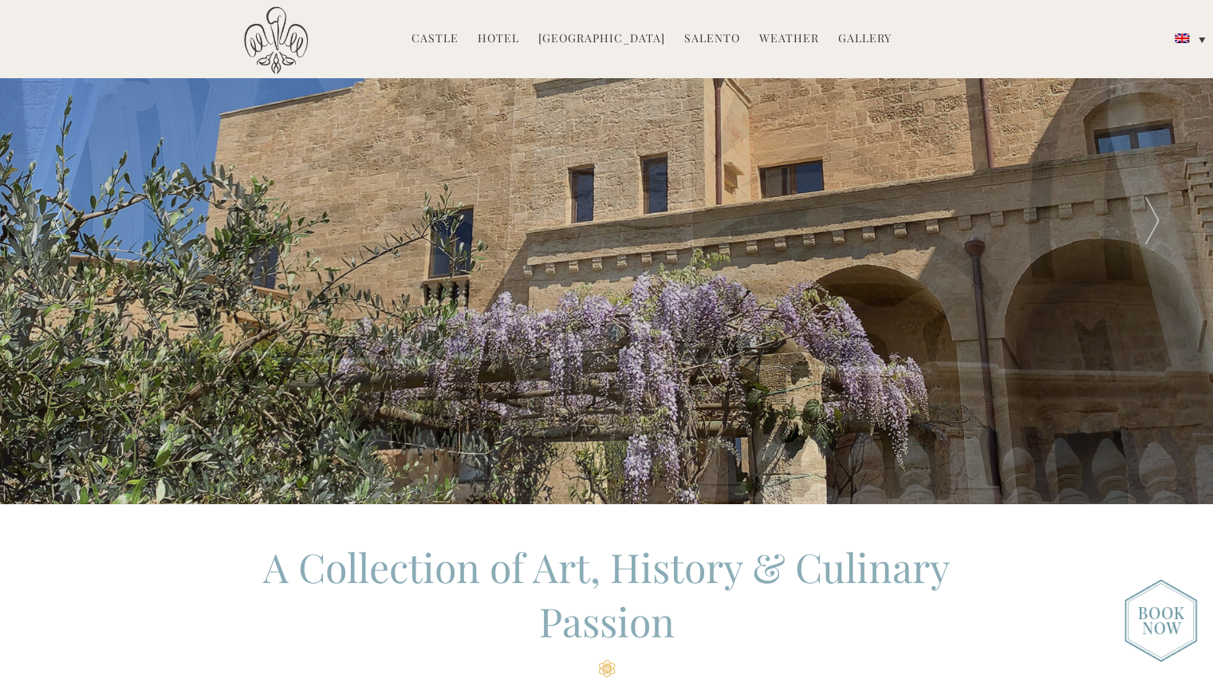
scroll to position [61, 0]
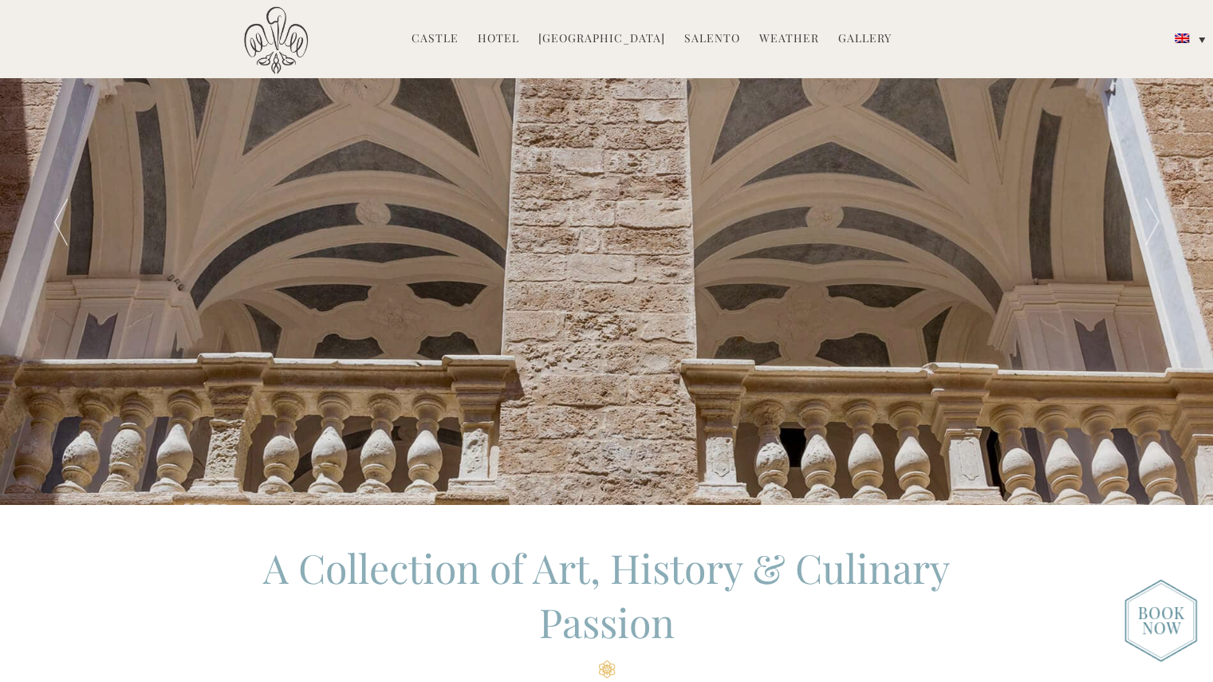
click at [859, 34] on link "Gallery" at bounding box center [864, 39] width 53 height 18
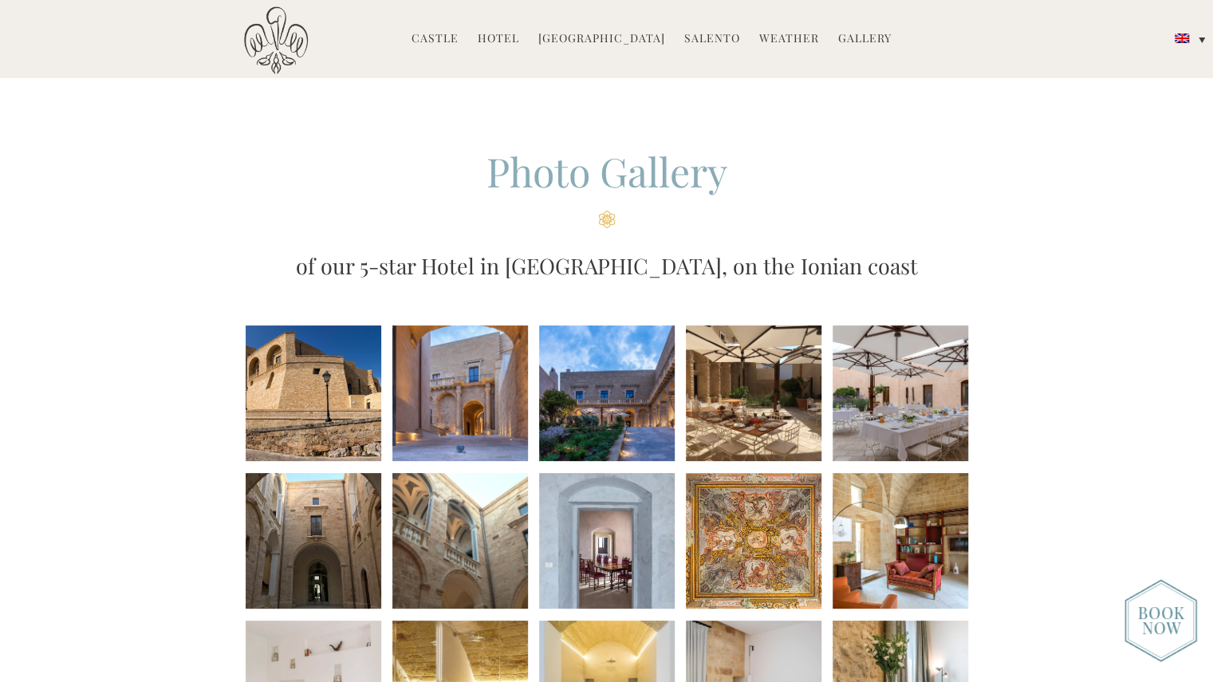
scroll to position [27, 0]
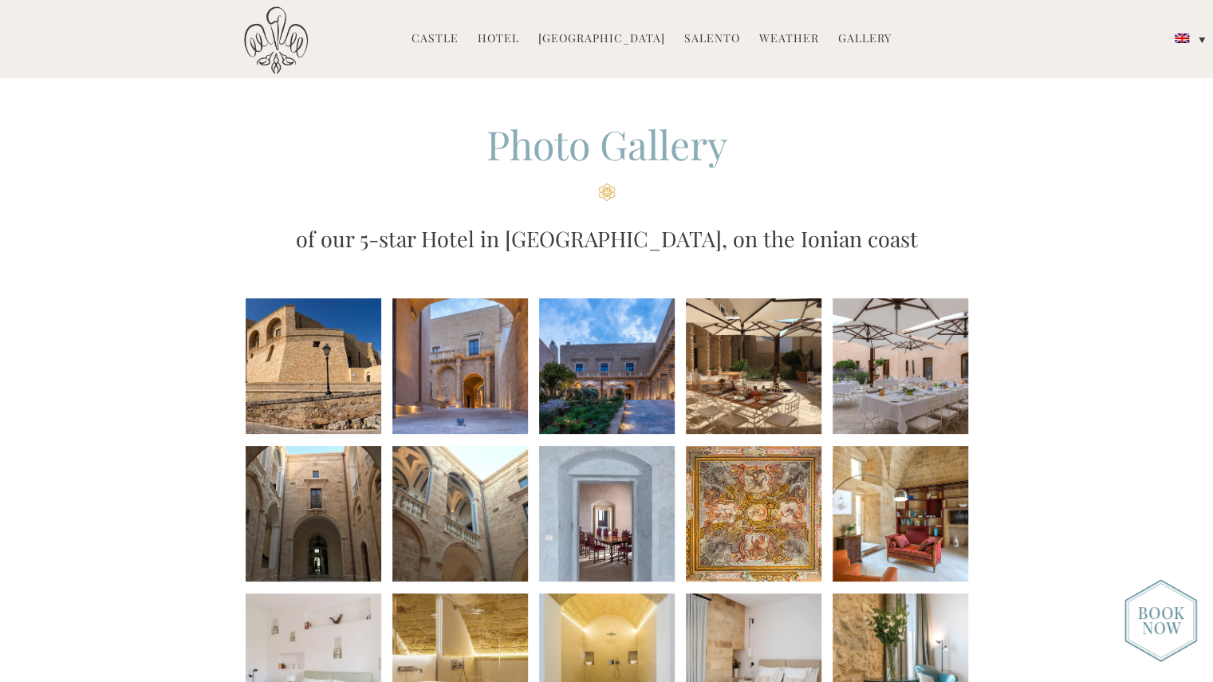
click at [309, 336] on li at bounding box center [314, 366] width 136 height 136
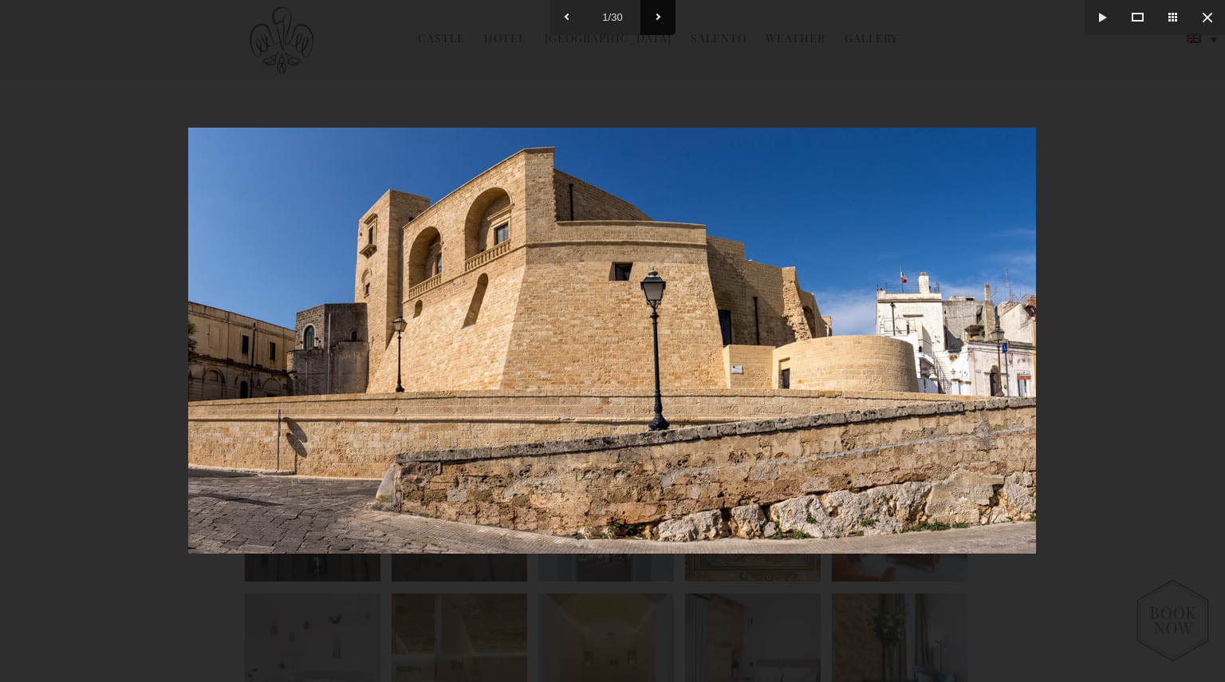
click at [659, 18] on button at bounding box center [657, 17] width 35 height 35
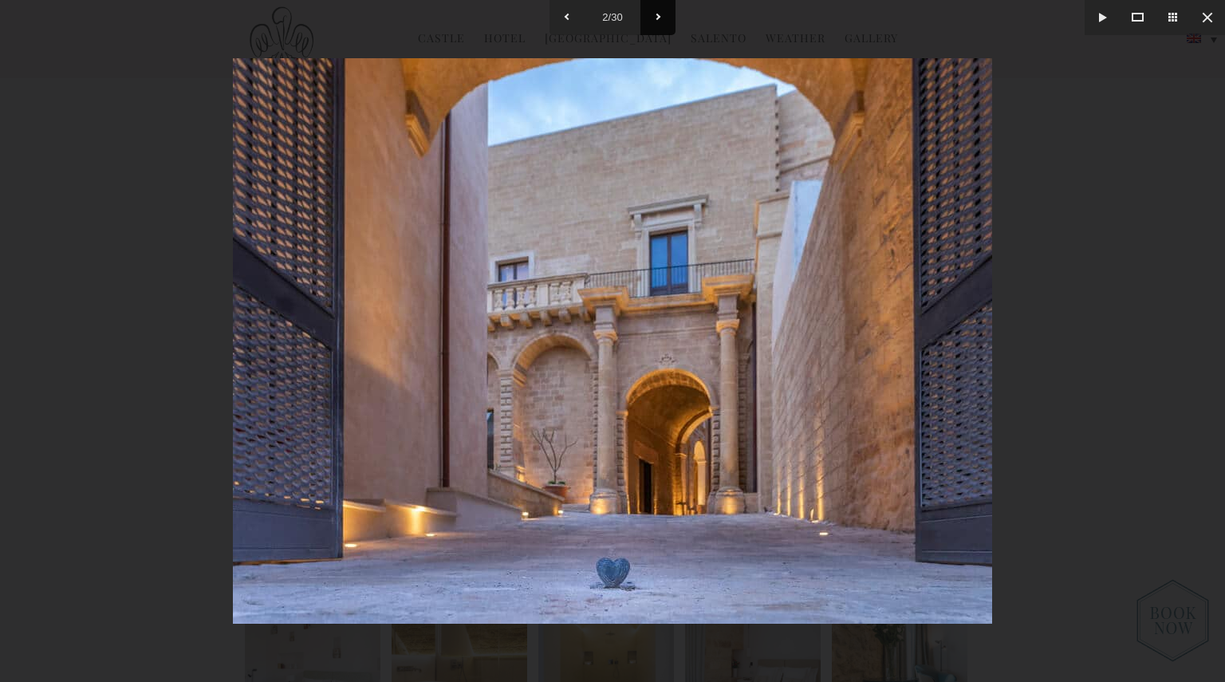
click at [659, 18] on button at bounding box center [657, 17] width 35 height 35
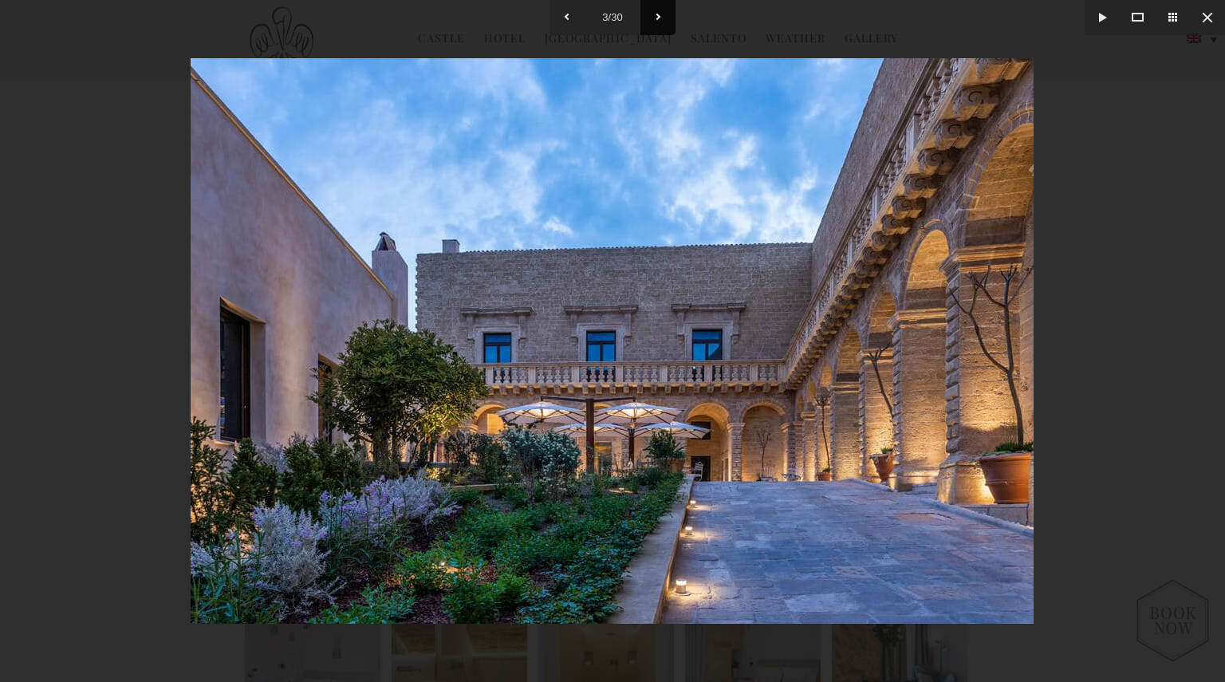
click at [659, 18] on button at bounding box center [657, 17] width 35 height 35
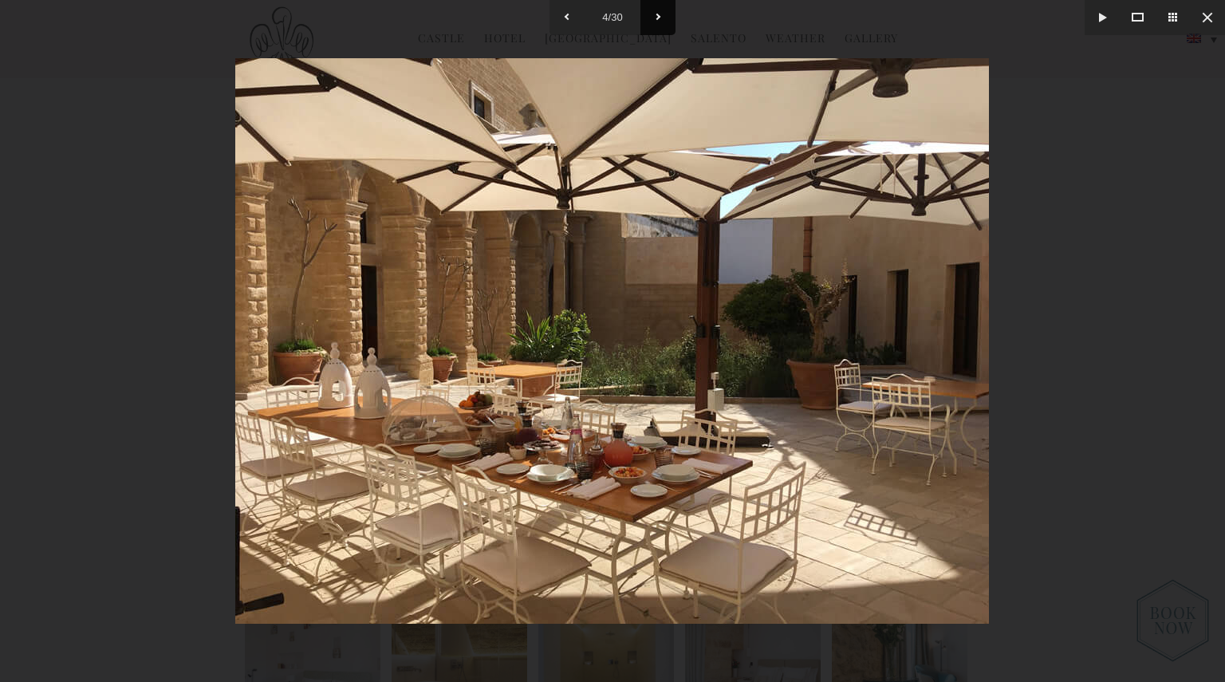
click at [659, 18] on button at bounding box center [657, 17] width 35 height 35
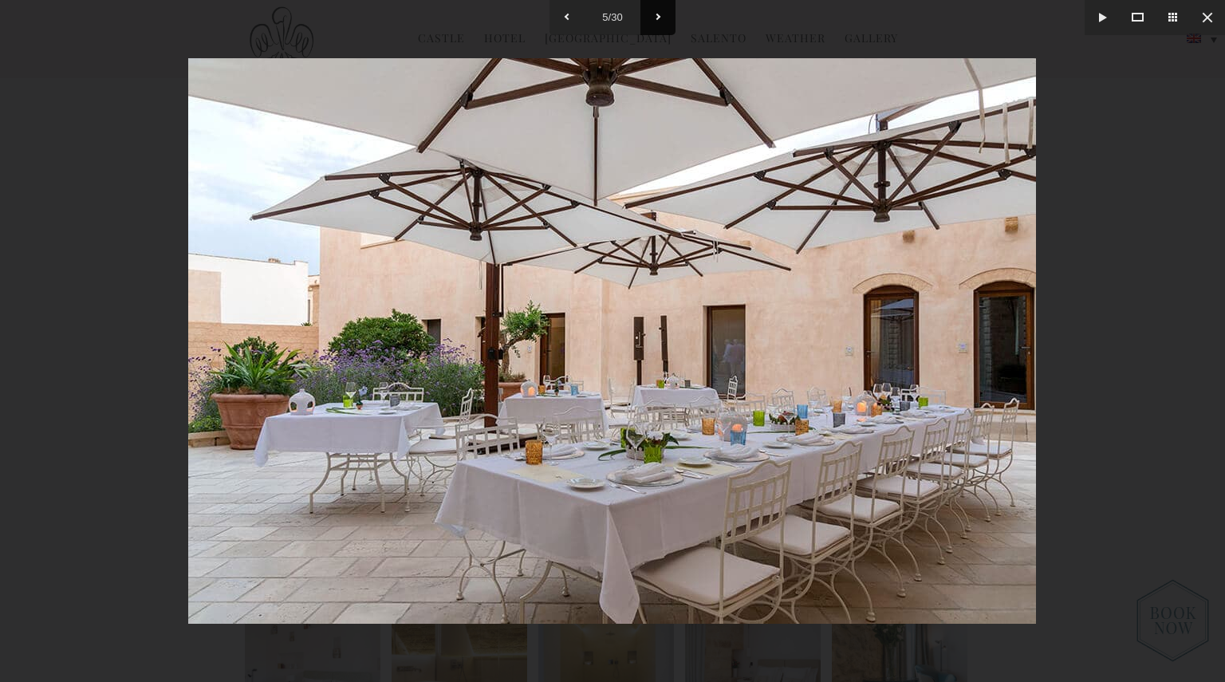
click at [659, 18] on button at bounding box center [657, 17] width 35 height 35
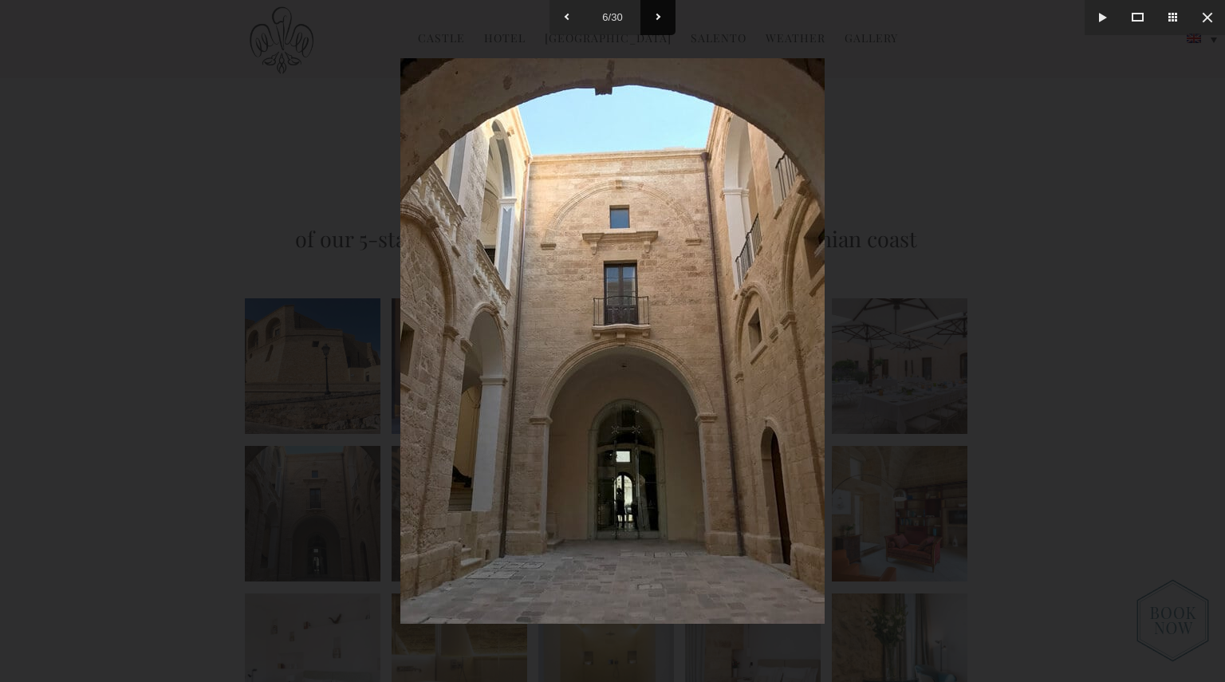
click at [659, 18] on button at bounding box center [657, 17] width 35 height 35
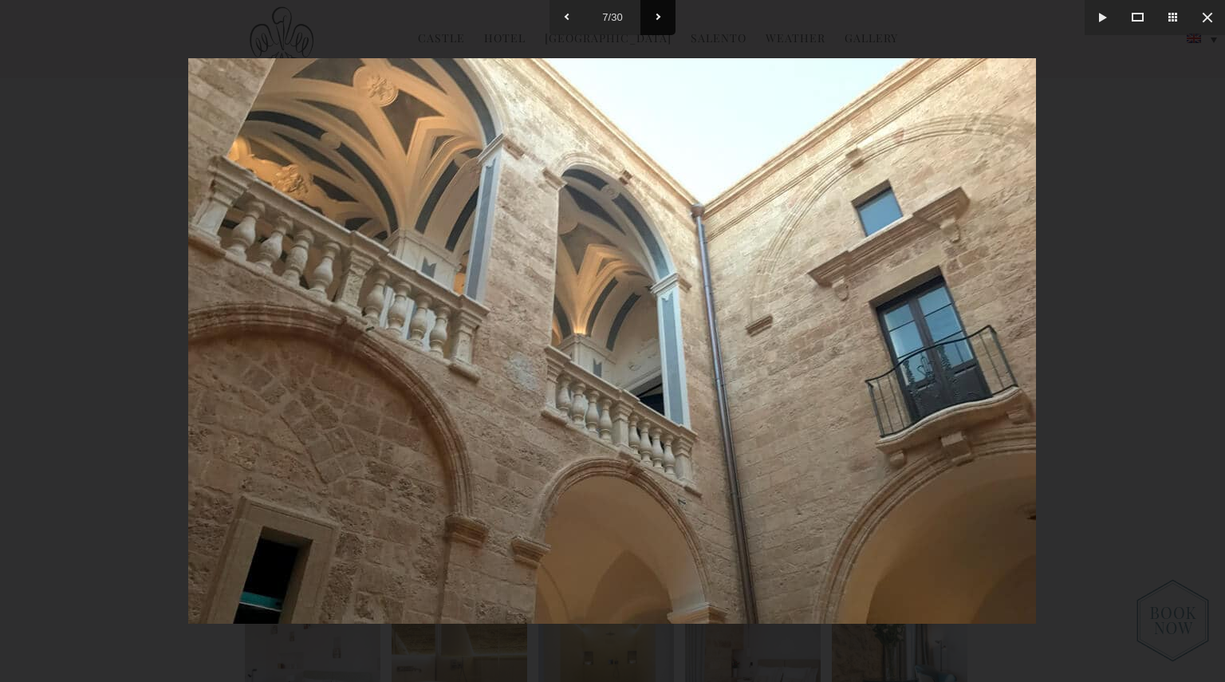
click at [659, 18] on button at bounding box center [657, 17] width 35 height 35
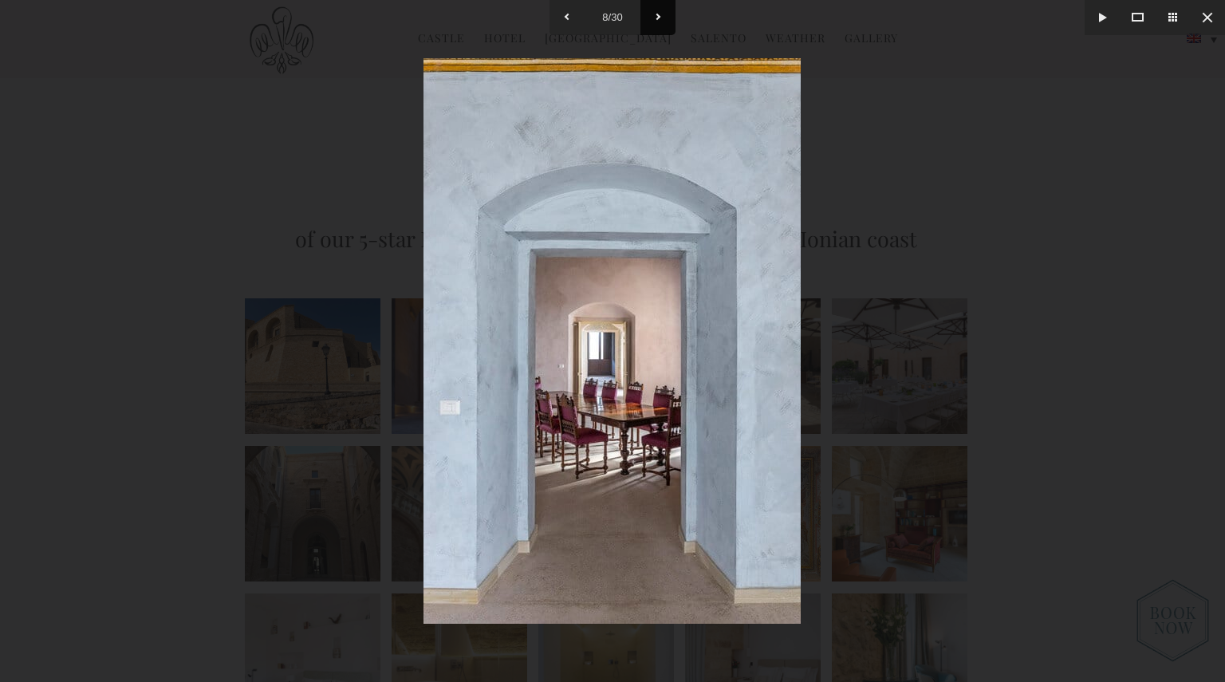
click at [659, 18] on button at bounding box center [657, 17] width 35 height 35
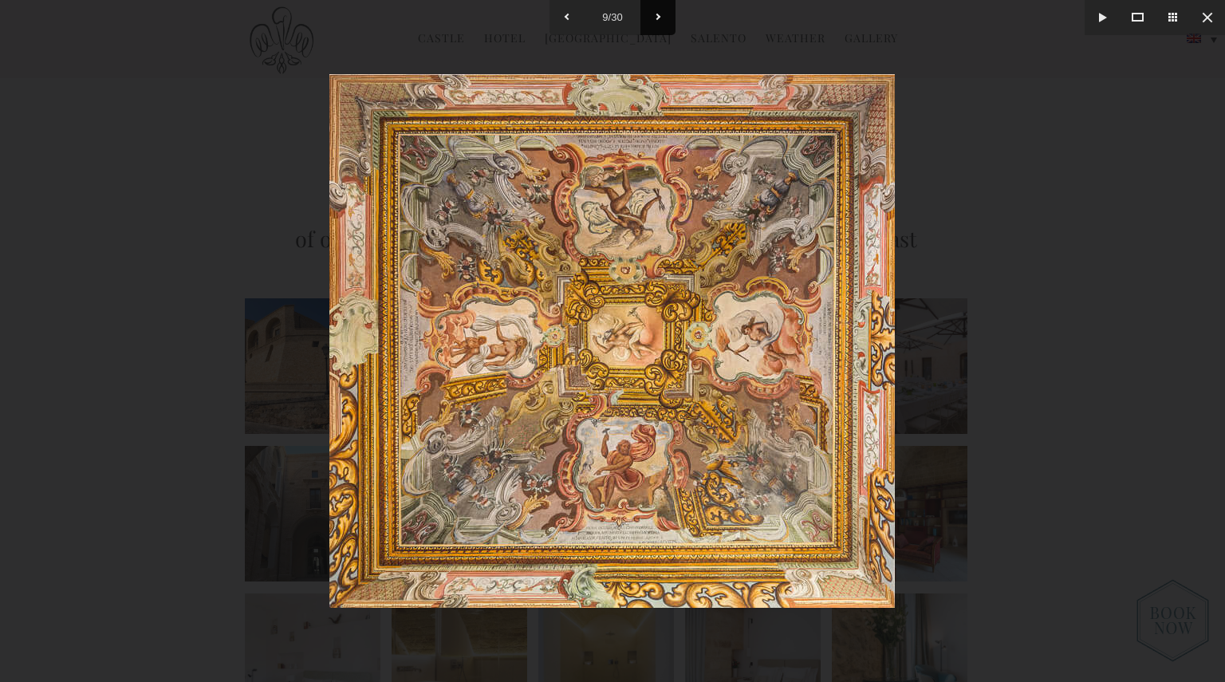
click at [659, 18] on button at bounding box center [657, 17] width 35 height 35
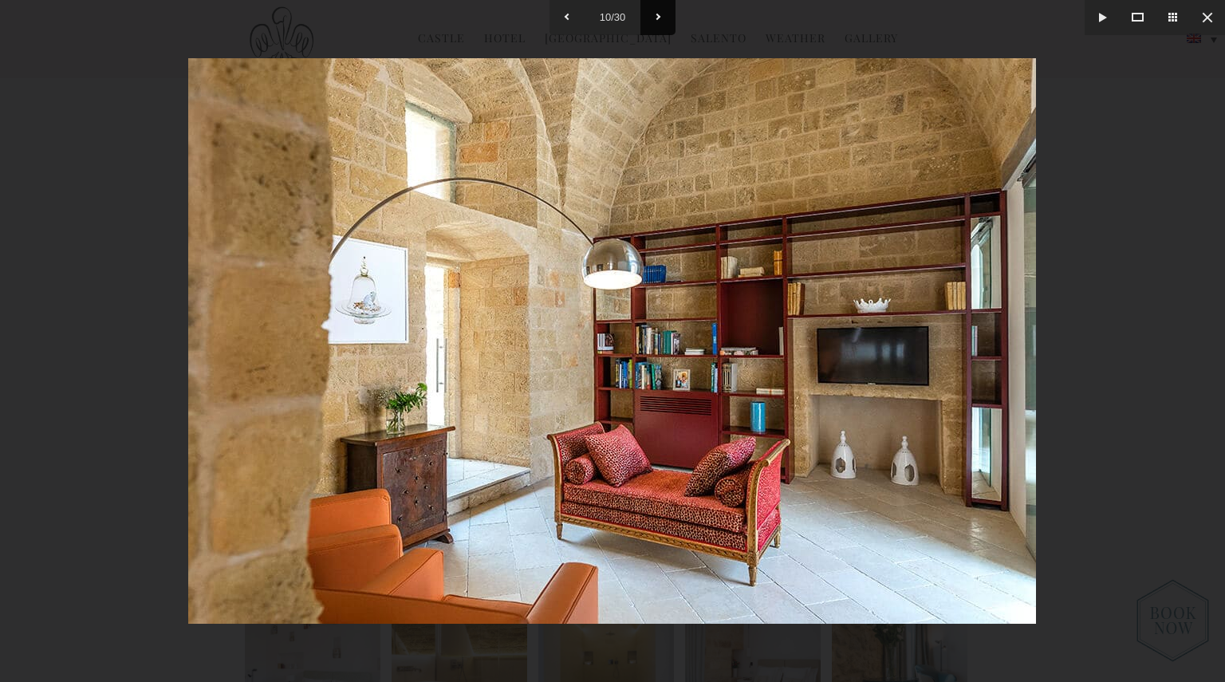
click at [659, 18] on button at bounding box center [657, 17] width 35 height 35
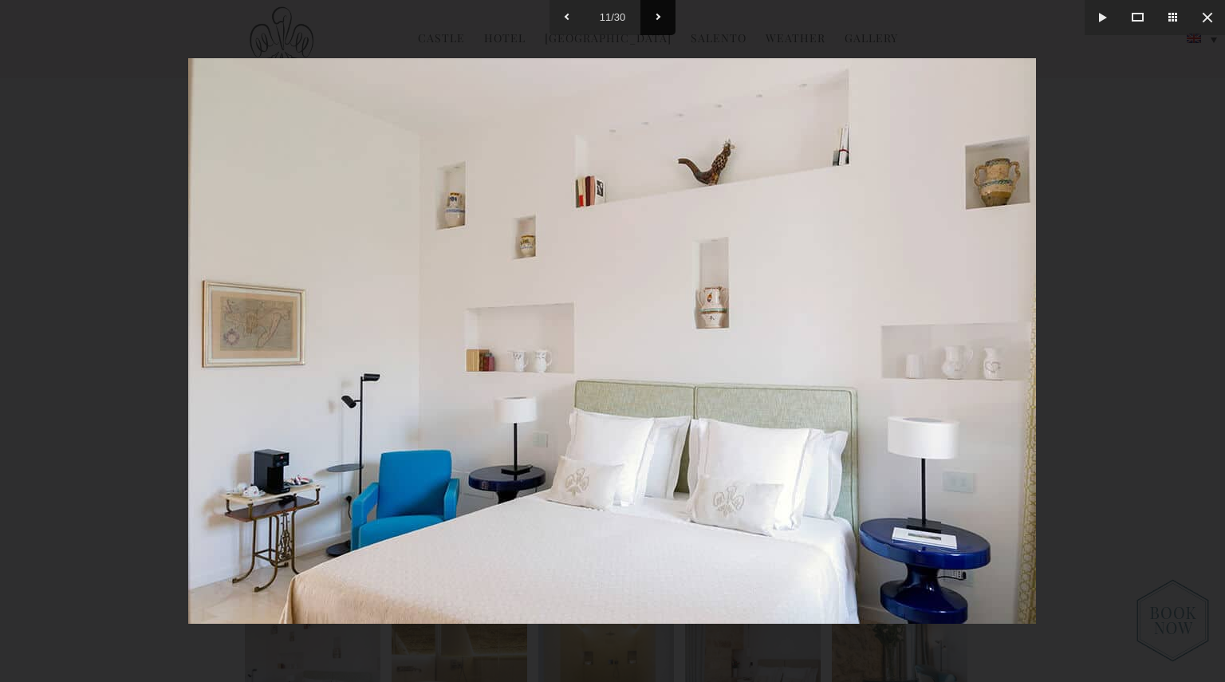
click at [659, 18] on button at bounding box center [657, 17] width 35 height 35
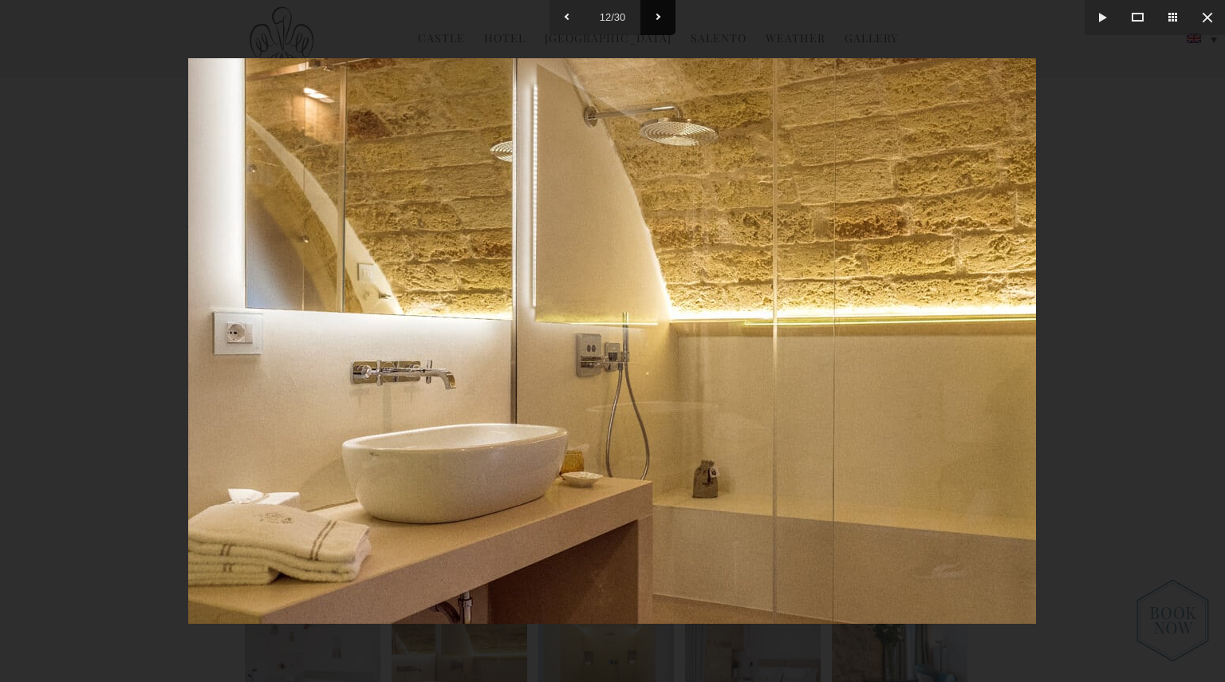
click at [659, 18] on button at bounding box center [657, 17] width 35 height 35
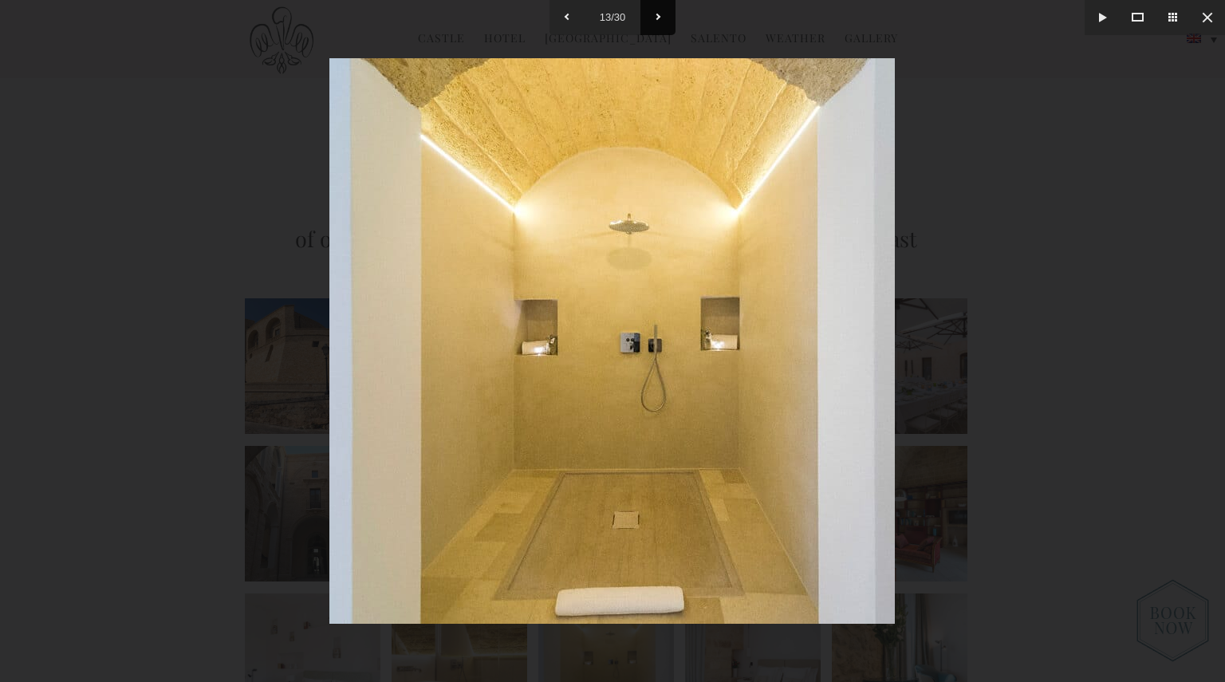
click at [659, 18] on button at bounding box center [657, 17] width 35 height 35
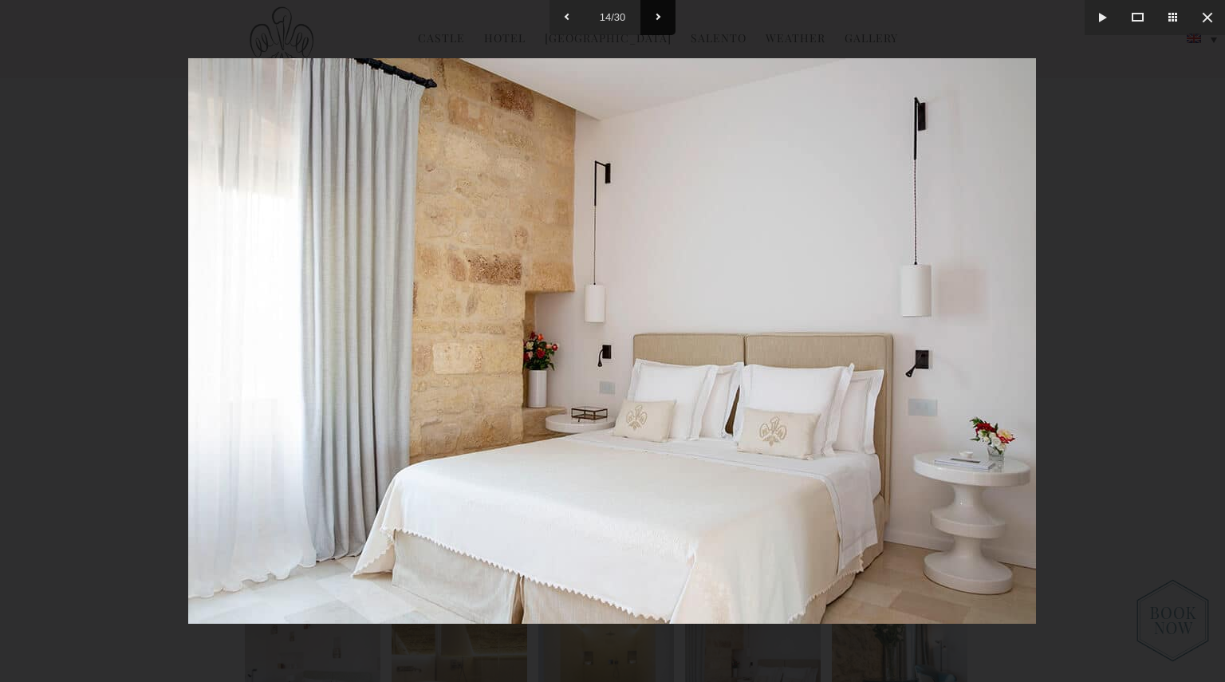
click at [659, 18] on button at bounding box center [657, 17] width 35 height 35
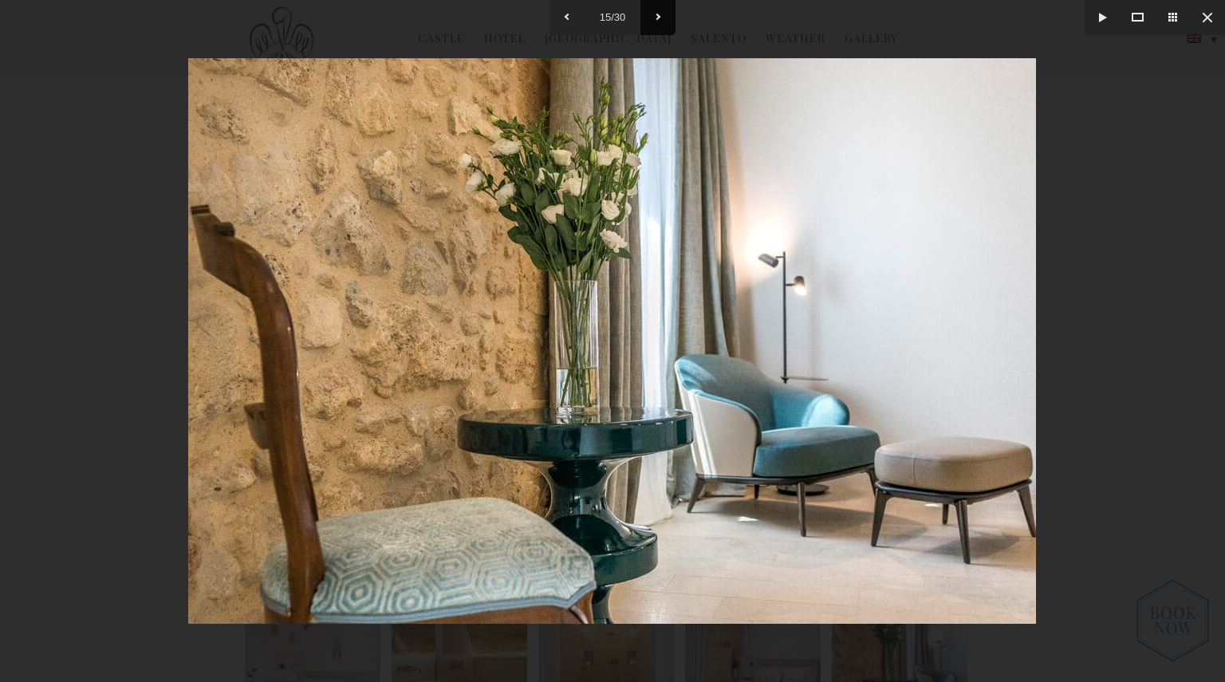
click at [659, 18] on button at bounding box center [657, 17] width 35 height 35
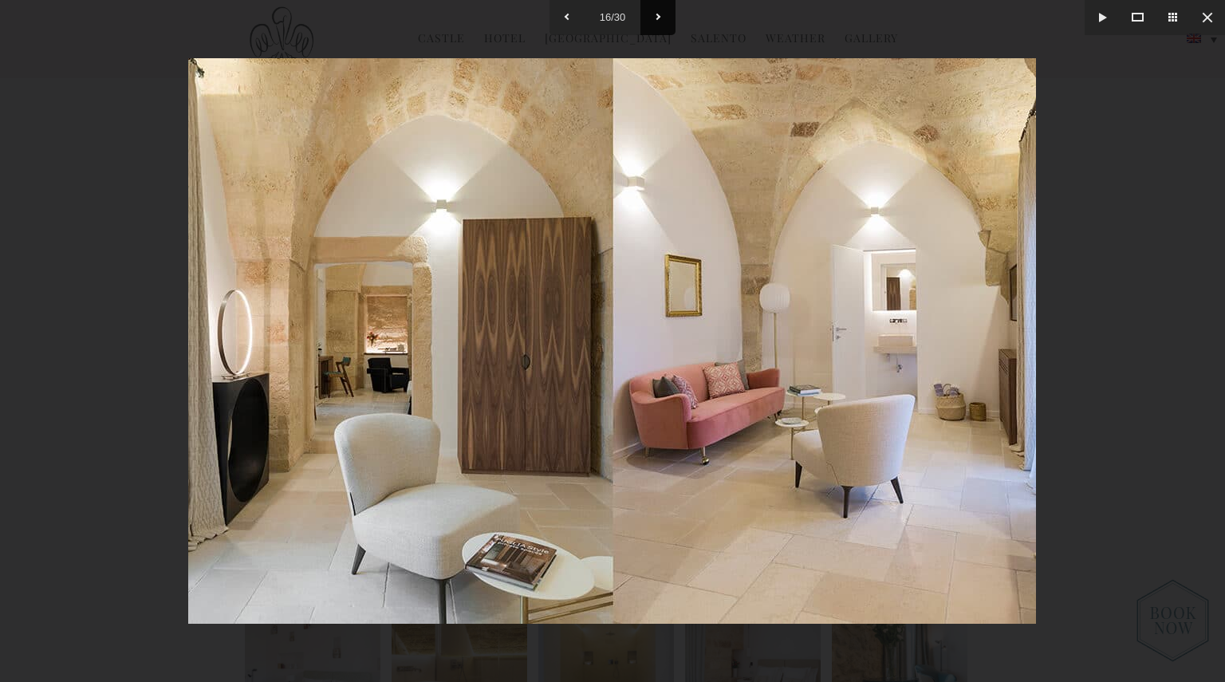
click at [659, 18] on button at bounding box center [657, 17] width 35 height 35
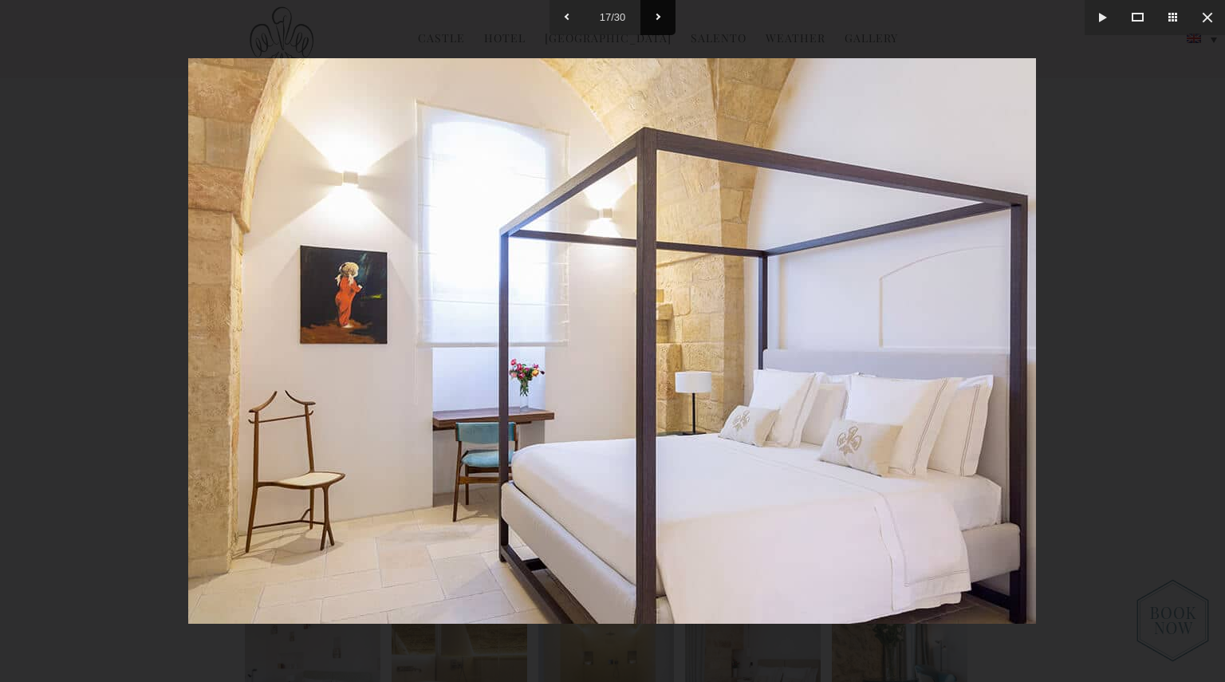
click at [659, 18] on button at bounding box center [657, 17] width 35 height 35
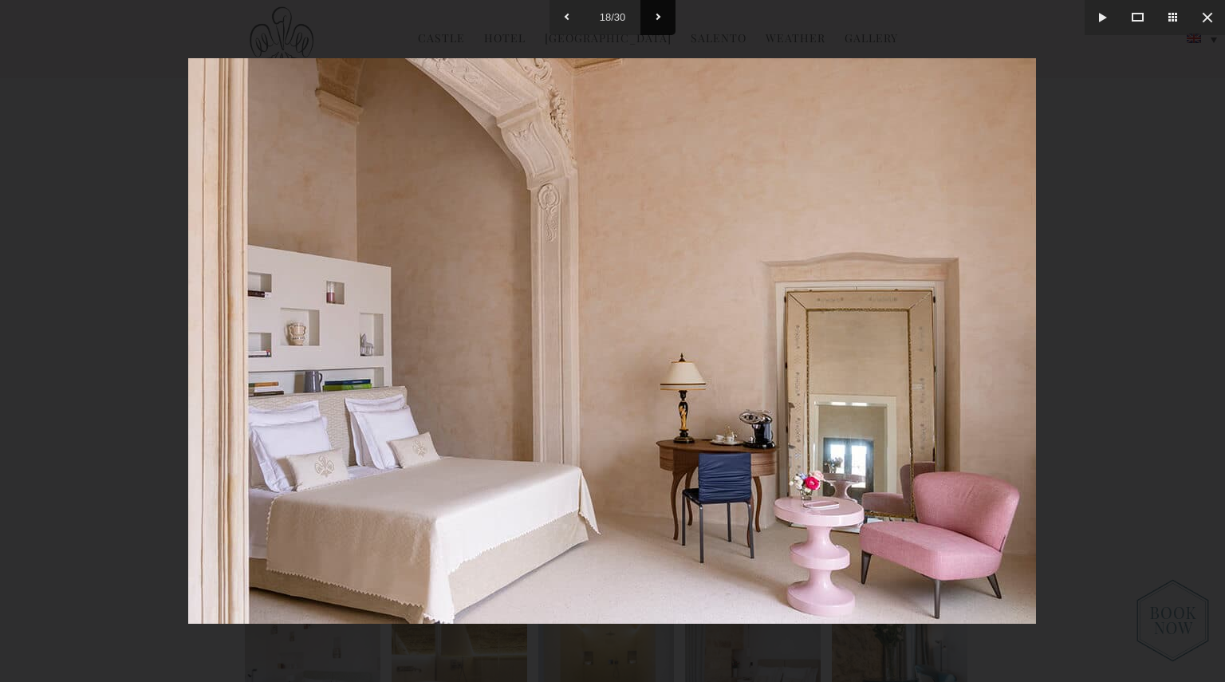
click at [659, 18] on button at bounding box center [657, 17] width 35 height 35
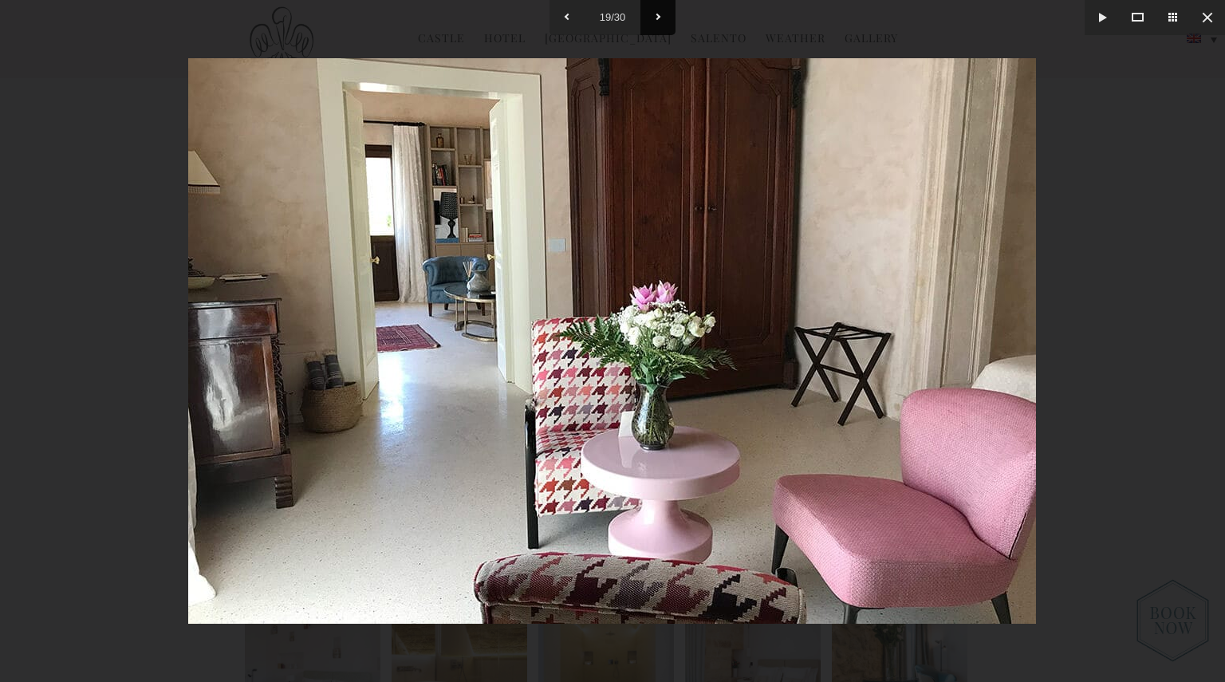
click at [659, 18] on button at bounding box center [657, 17] width 35 height 35
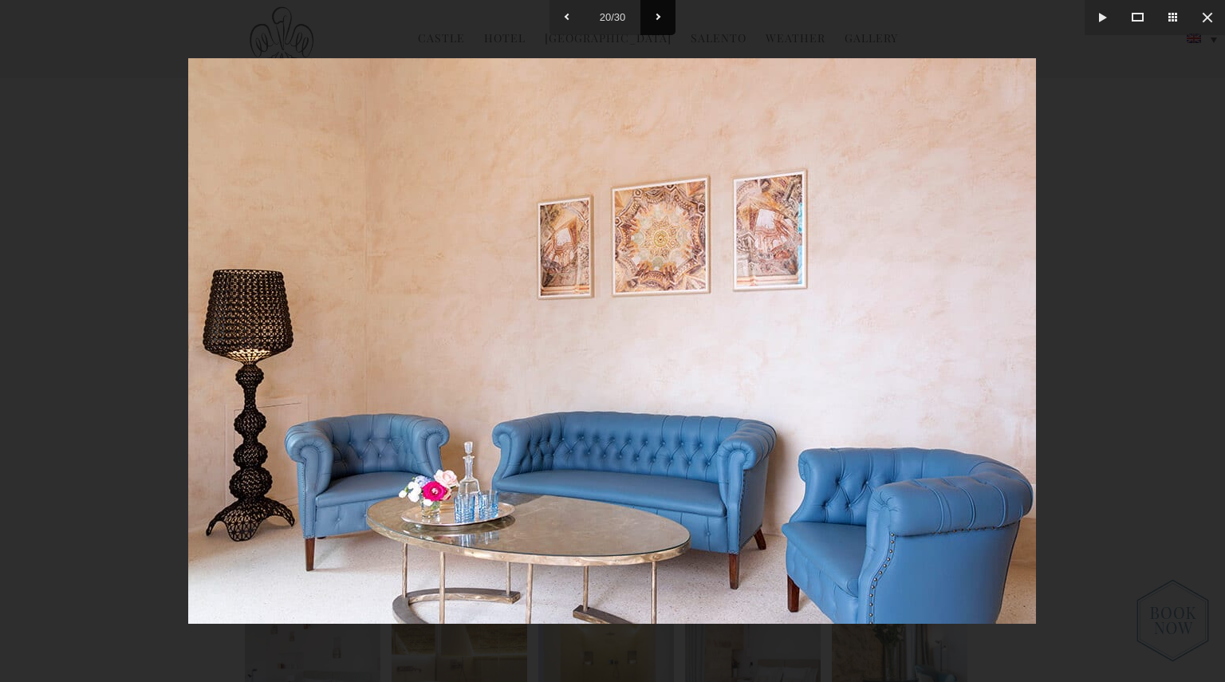
click at [659, 18] on button at bounding box center [657, 17] width 35 height 35
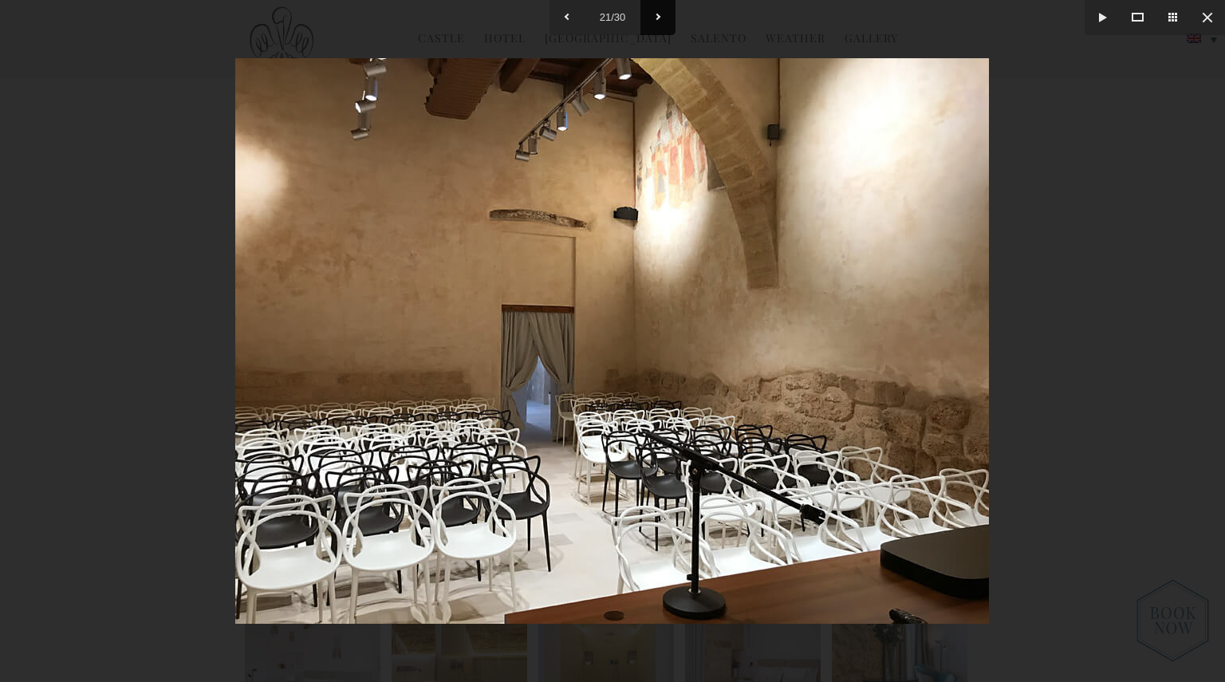
click at [659, 18] on button at bounding box center [657, 17] width 35 height 35
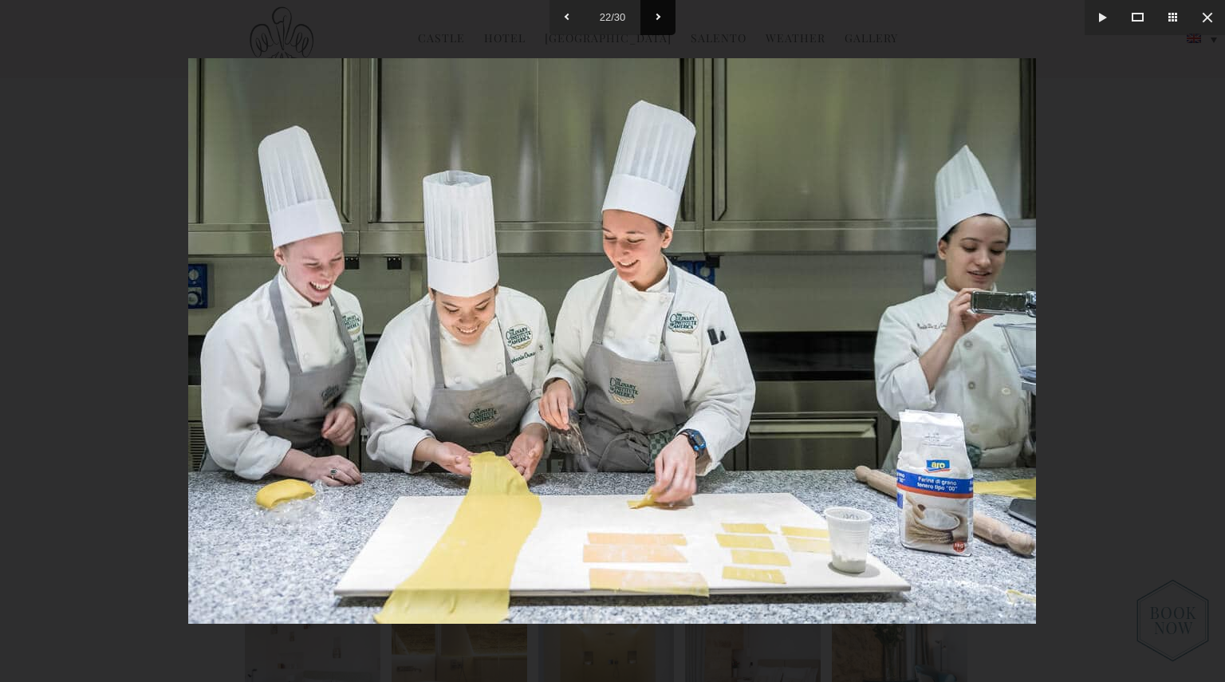
click at [659, 18] on button at bounding box center [657, 17] width 35 height 35
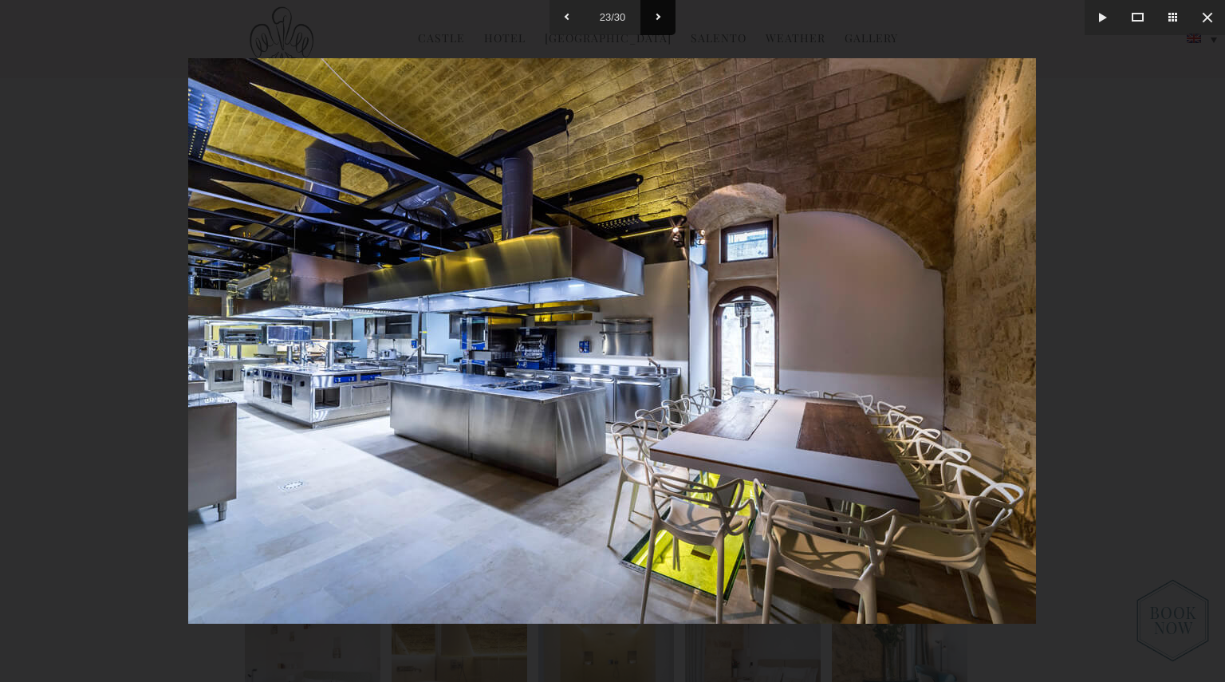
click at [659, 18] on button at bounding box center [657, 17] width 35 height 35
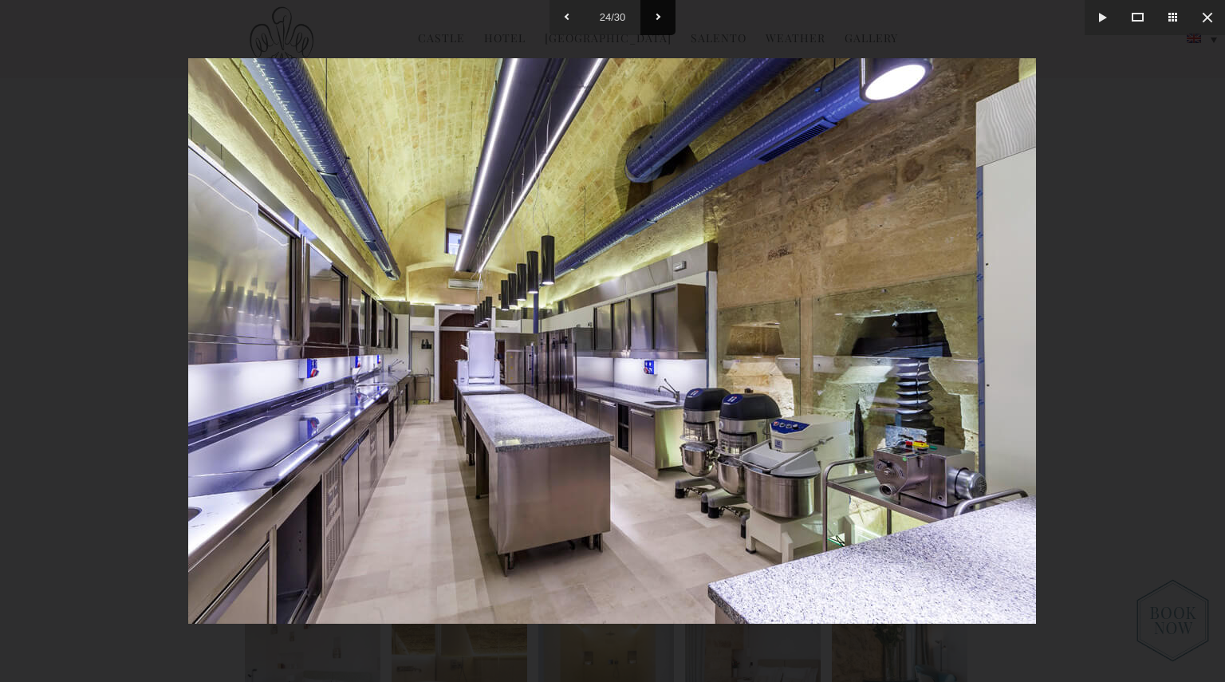
click at [659, 18] on button at bounding box center [657, 17] width 35 height 35
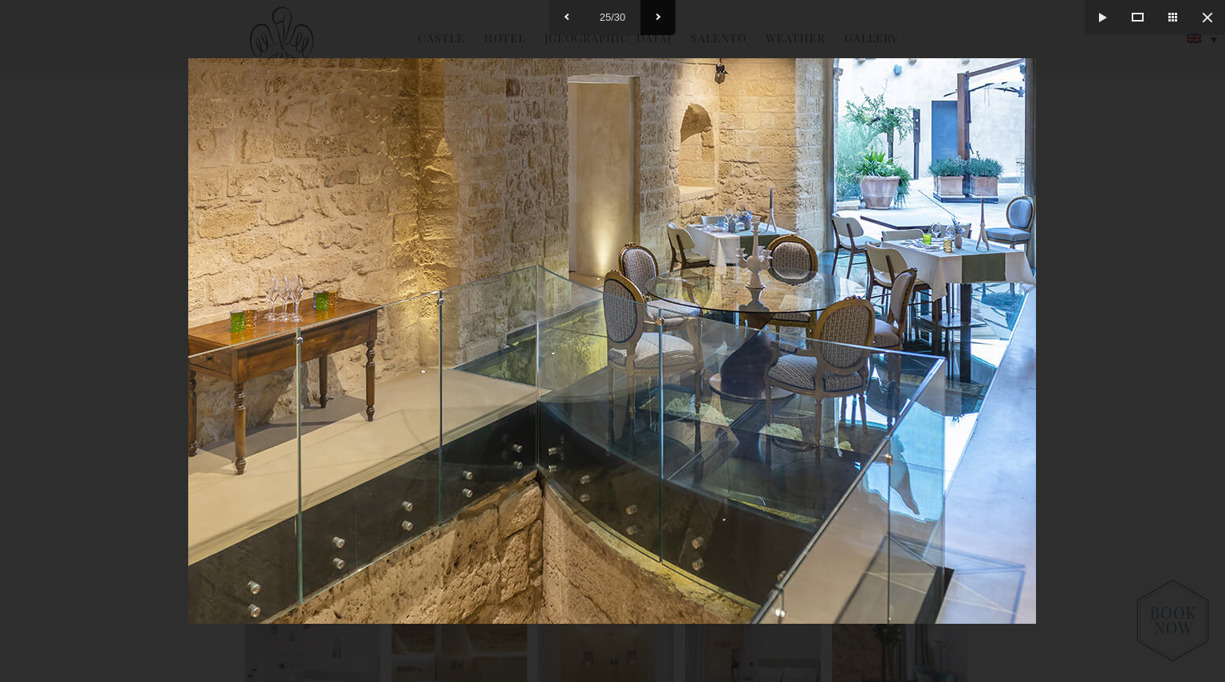
click at [659, 18] on button at bounding box center [657, 17] width 35 height 35
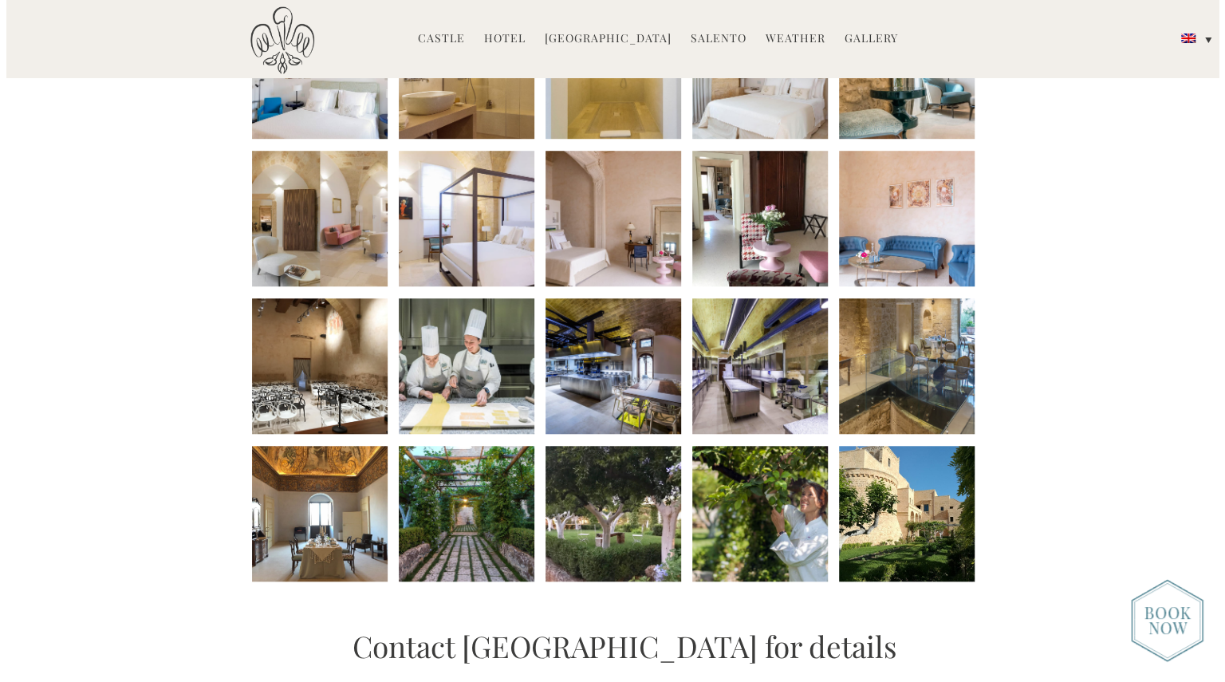
scroll to position [618, 0]
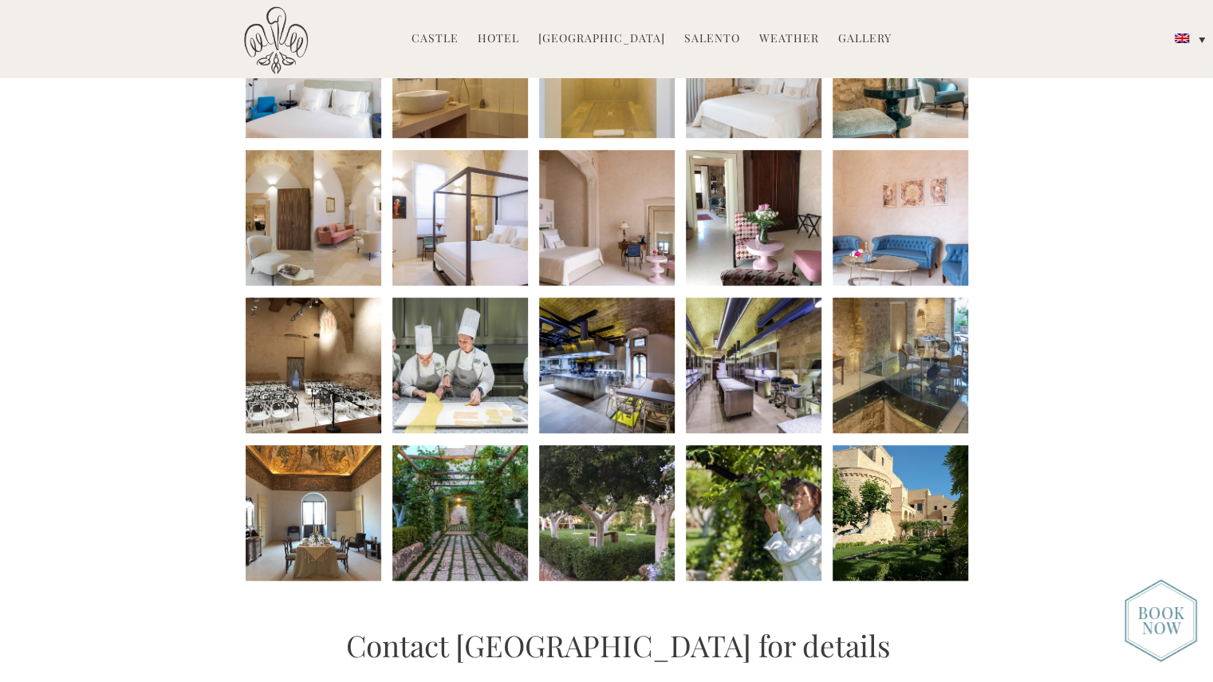
click at [323, 376] on li at bounding box center [314, 365] width 136 height 136
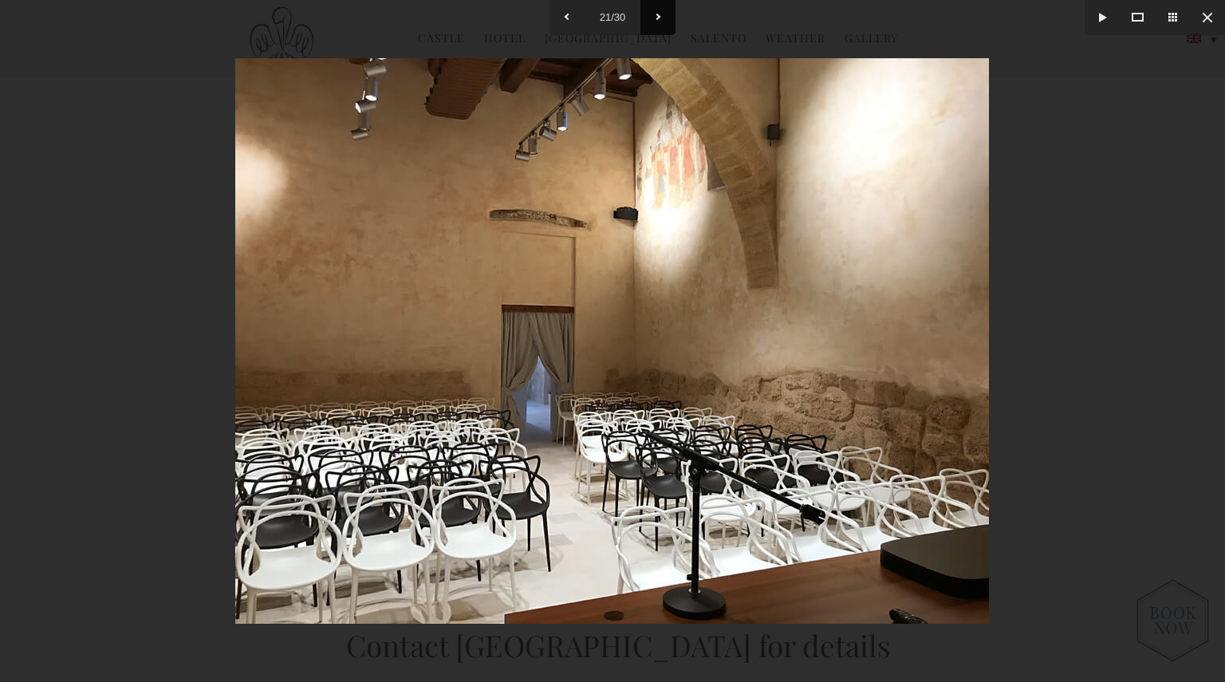
click at [657, 10] on button at bounding box center [657, 17] width 35 height 35
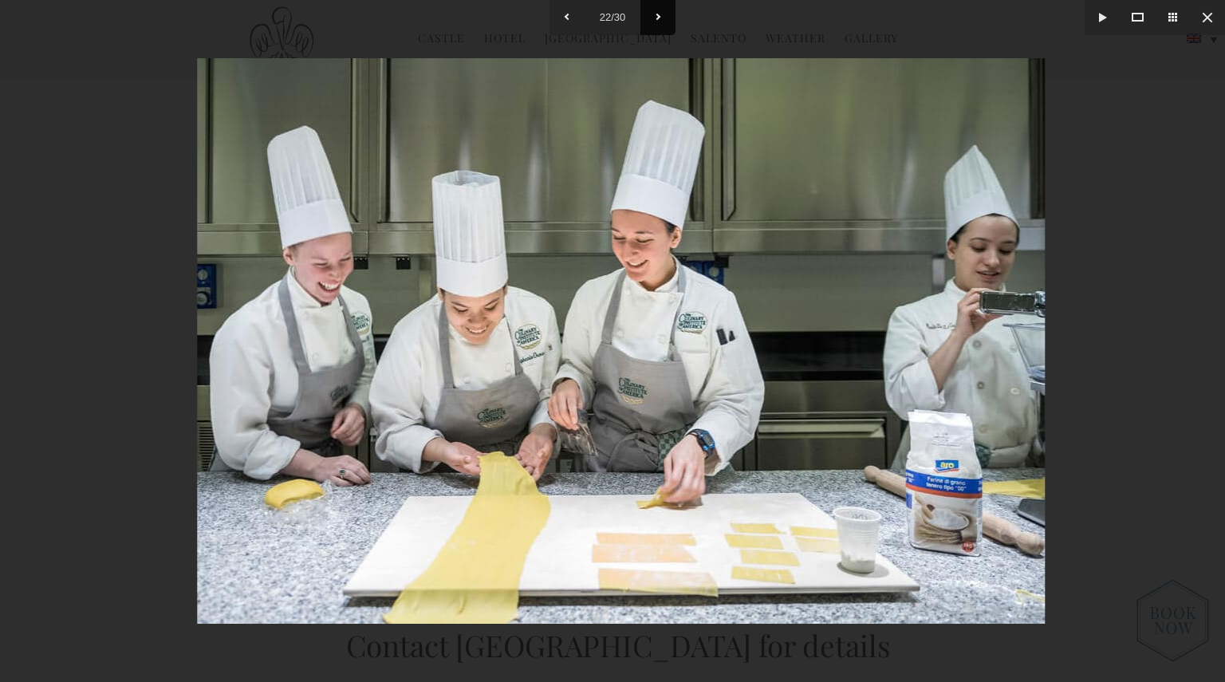
click at [657, 10] on button at bounding box center [657, 17] width 35 height 35
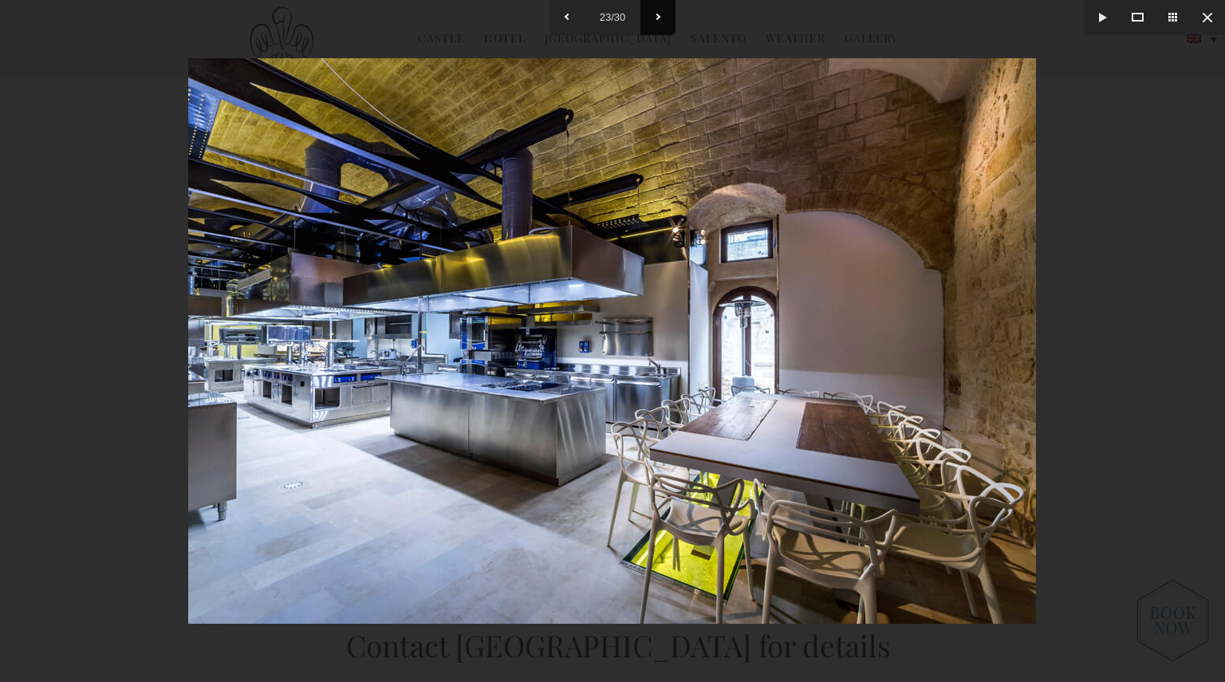
click at [657, 10] on button at bounding box center [657, 17] width 35 height 35
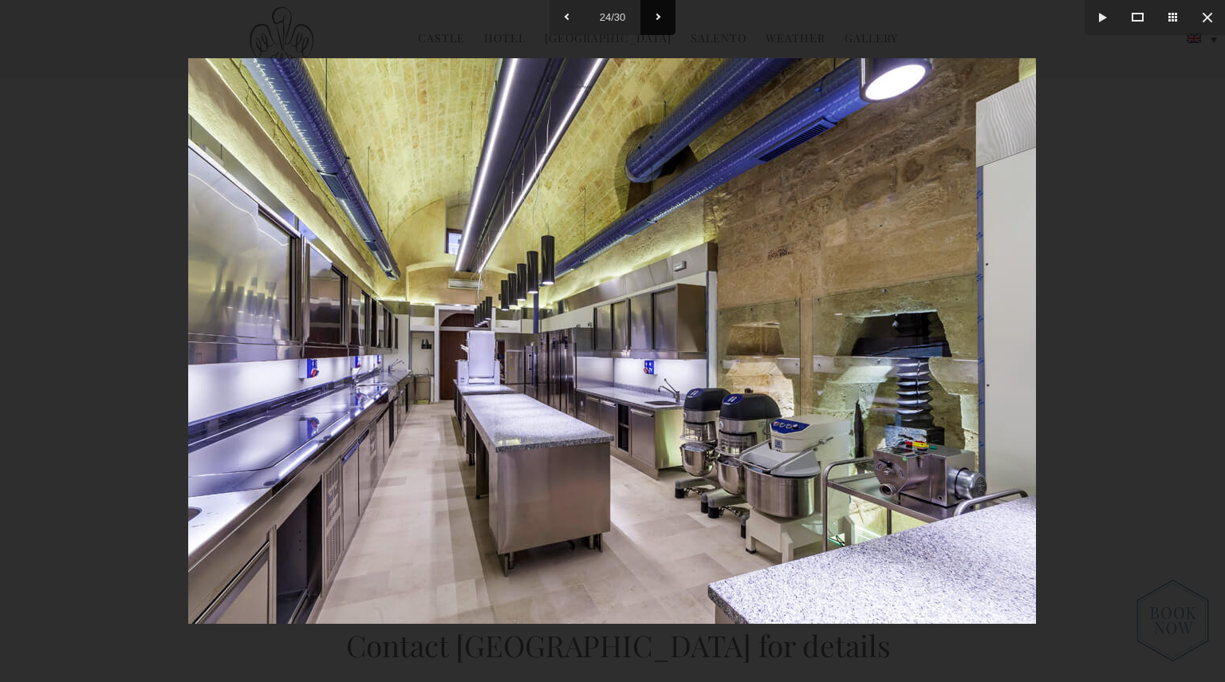
click at [657, 10] on button at bounding box center [657, 17] width 35 height 35
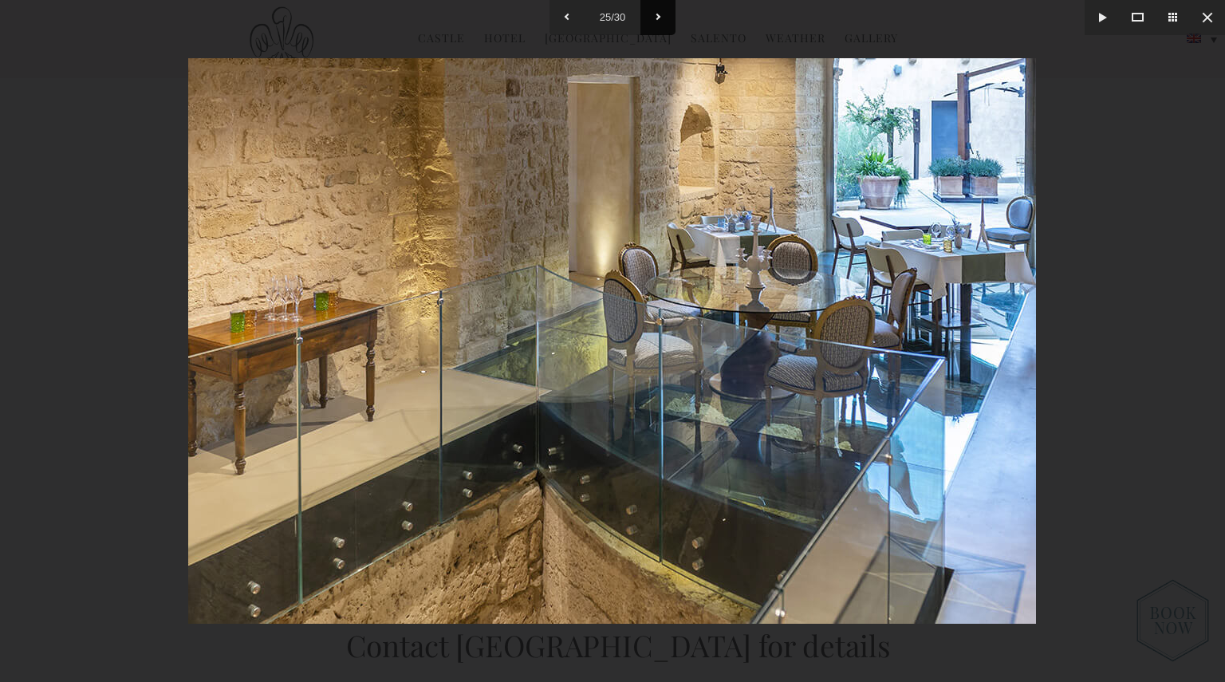
click at [657, 10] on button at bounding box center [657, 17] width 35 height 35
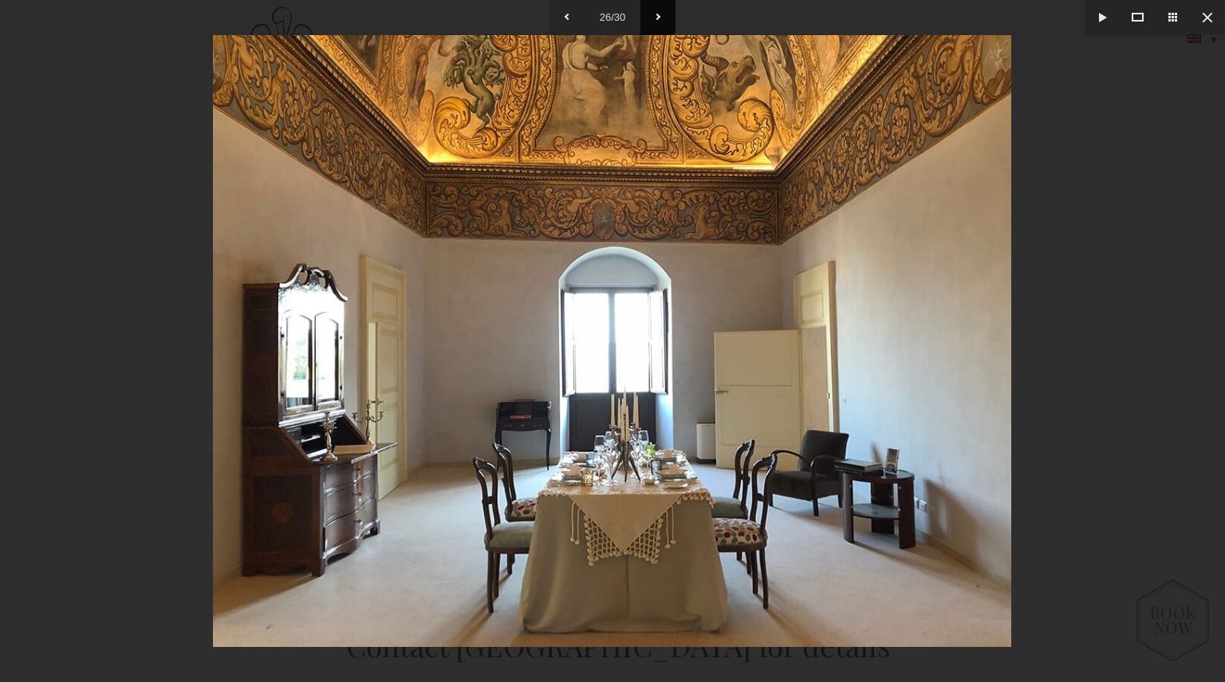
click at [657, 10] on button at bounding box center [657, 17] width 35 height 35
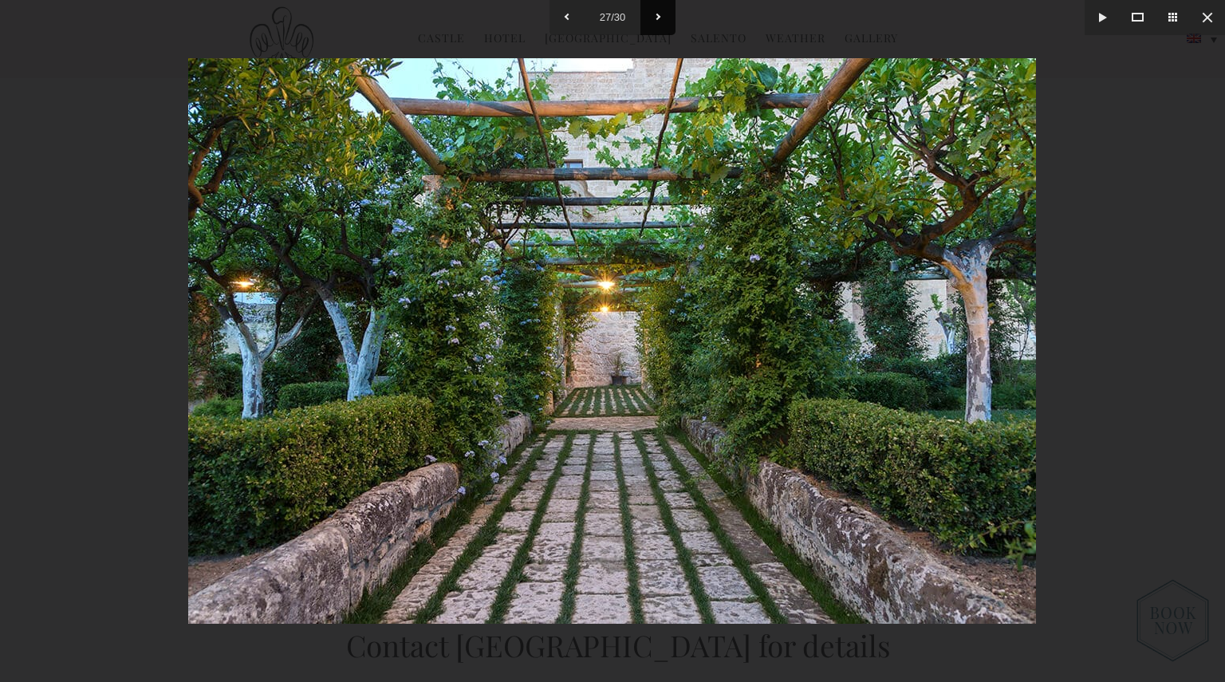
click at [657, 10] on button at bounding box center [657, 17] width 35 height 35
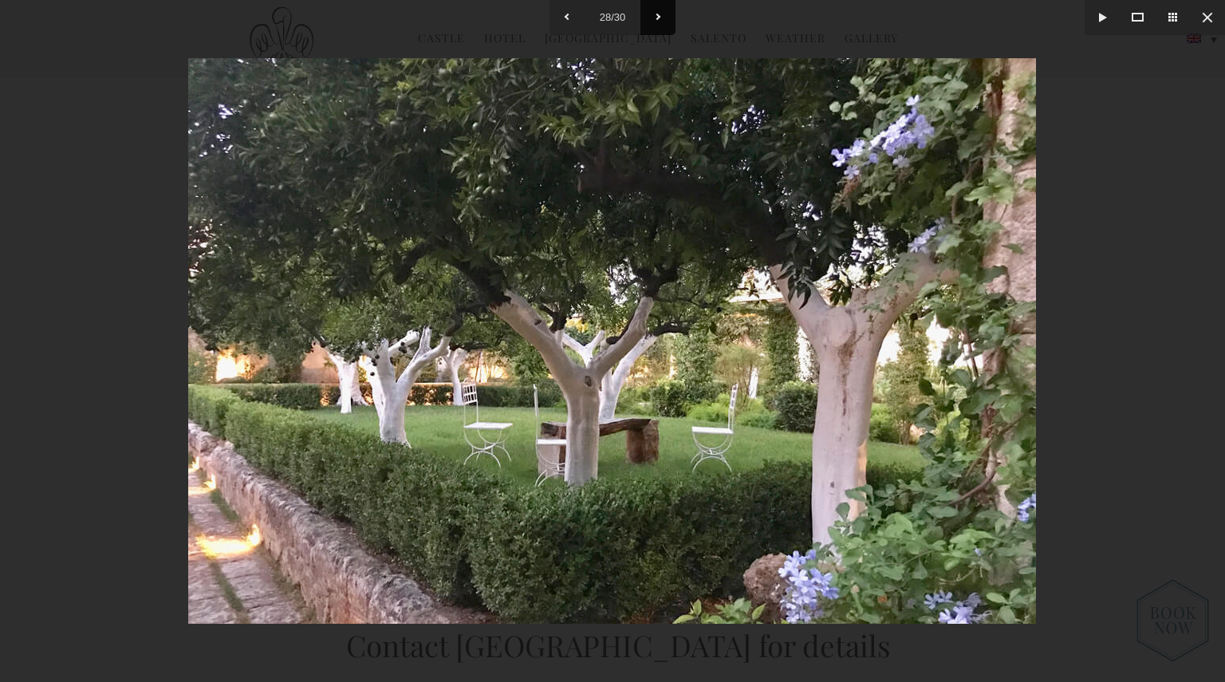
click at [657, 10] on button at bounding box center [657, 17] width 35 height 35
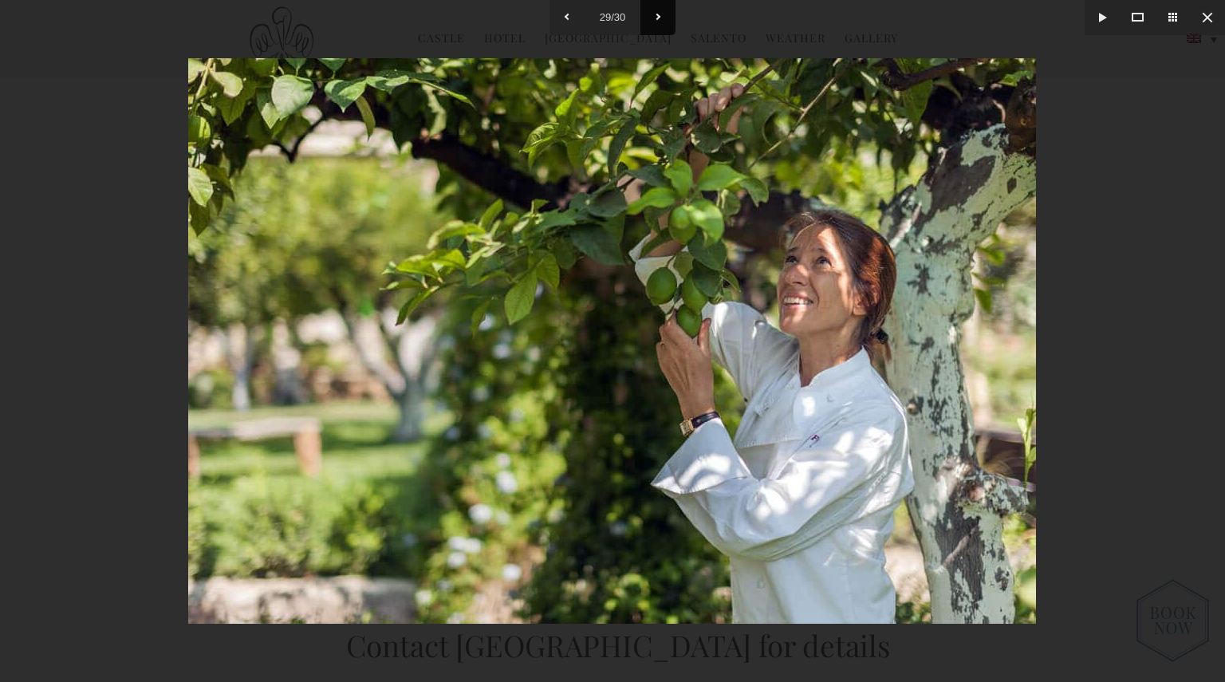
click at [657, 10] on button at bounding box center [657, 17] width 35 height 35
